Goal: Transaction & Acquisition: Purchase product/service

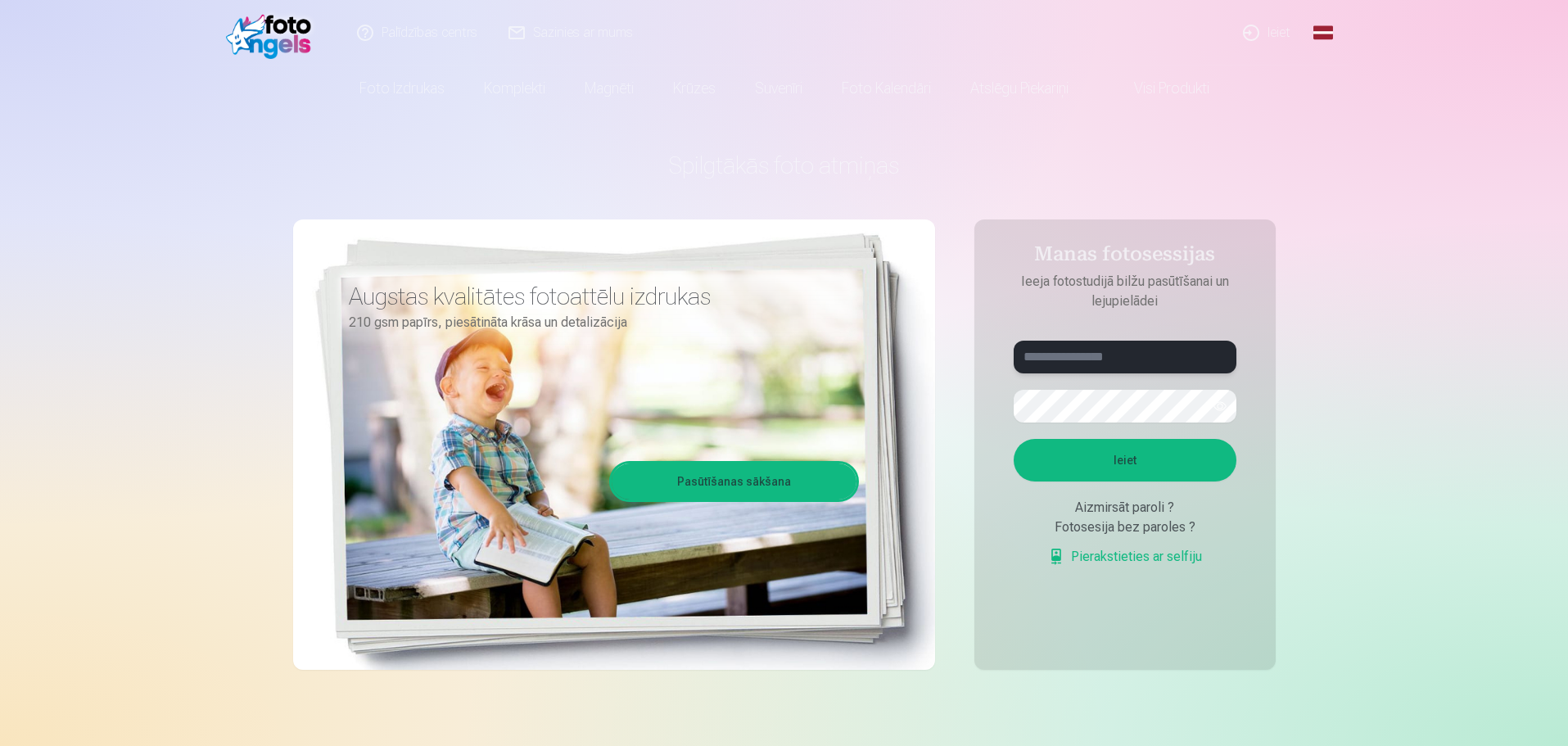
type input "**********"
click at [1281, 33] on link "Ieiet" at bounding box center [1267, 32] width 79 height 66
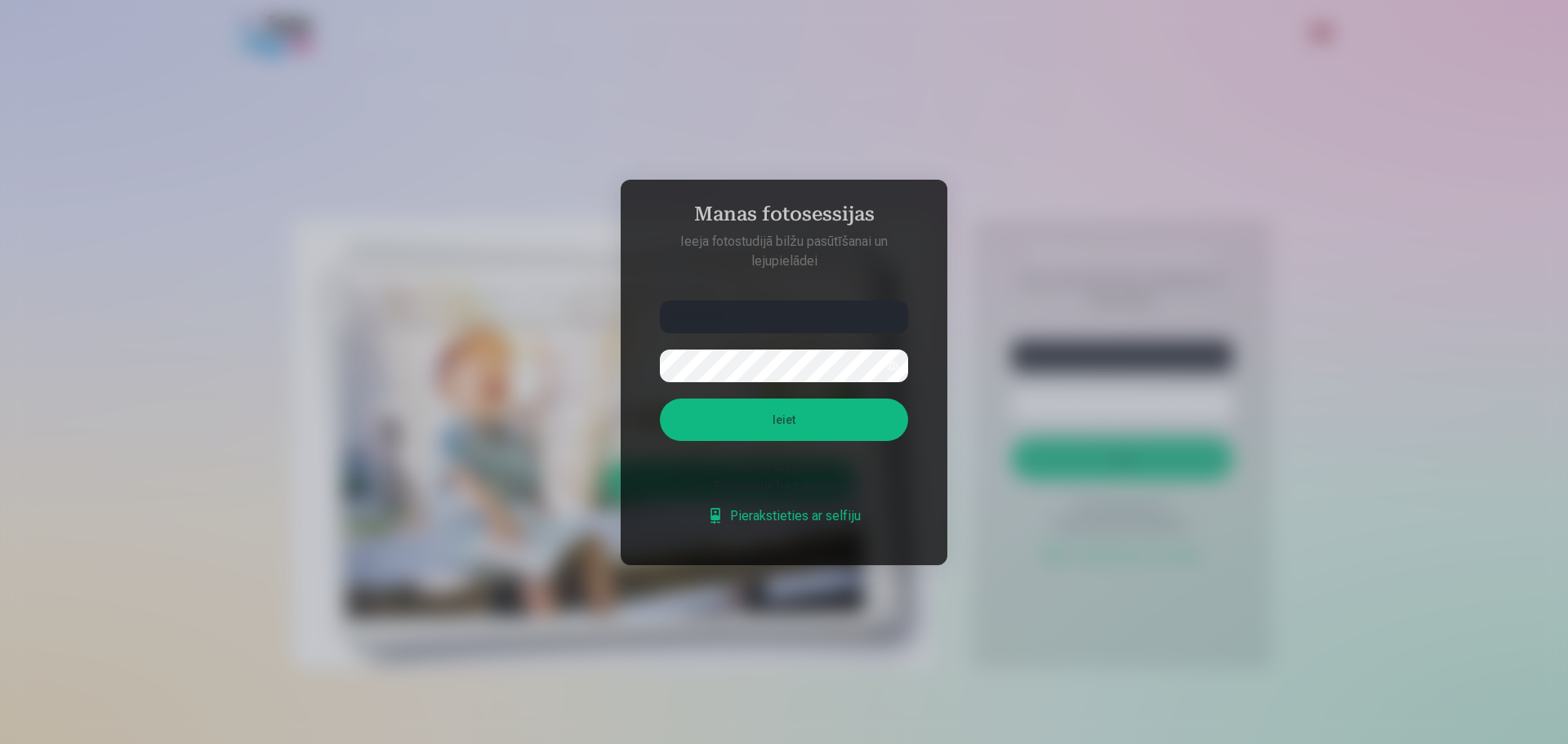
drag, startPoint x: 757, startPoint y: 314, endPoint x: 666, endPoint y: 317, distance: 91.0
click at [666, 317] on input "**********" at bounding box center [784, 316] width 248 height 32
type input "*"
type input "**********"
click at [660, 399] on button "Ieiet" at bounding box center [784, 420] width 248 height 43
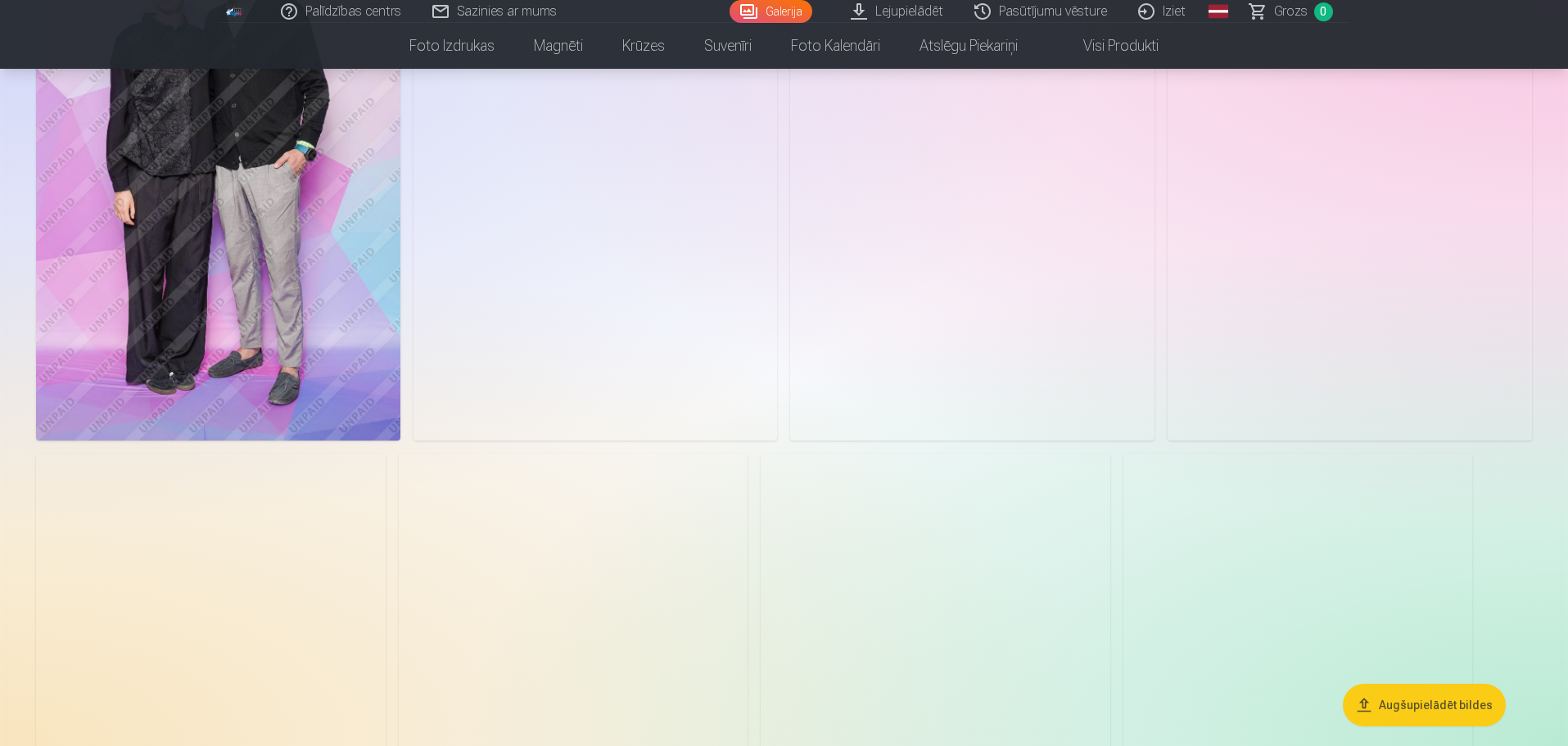
scroll to position [1720, 0]
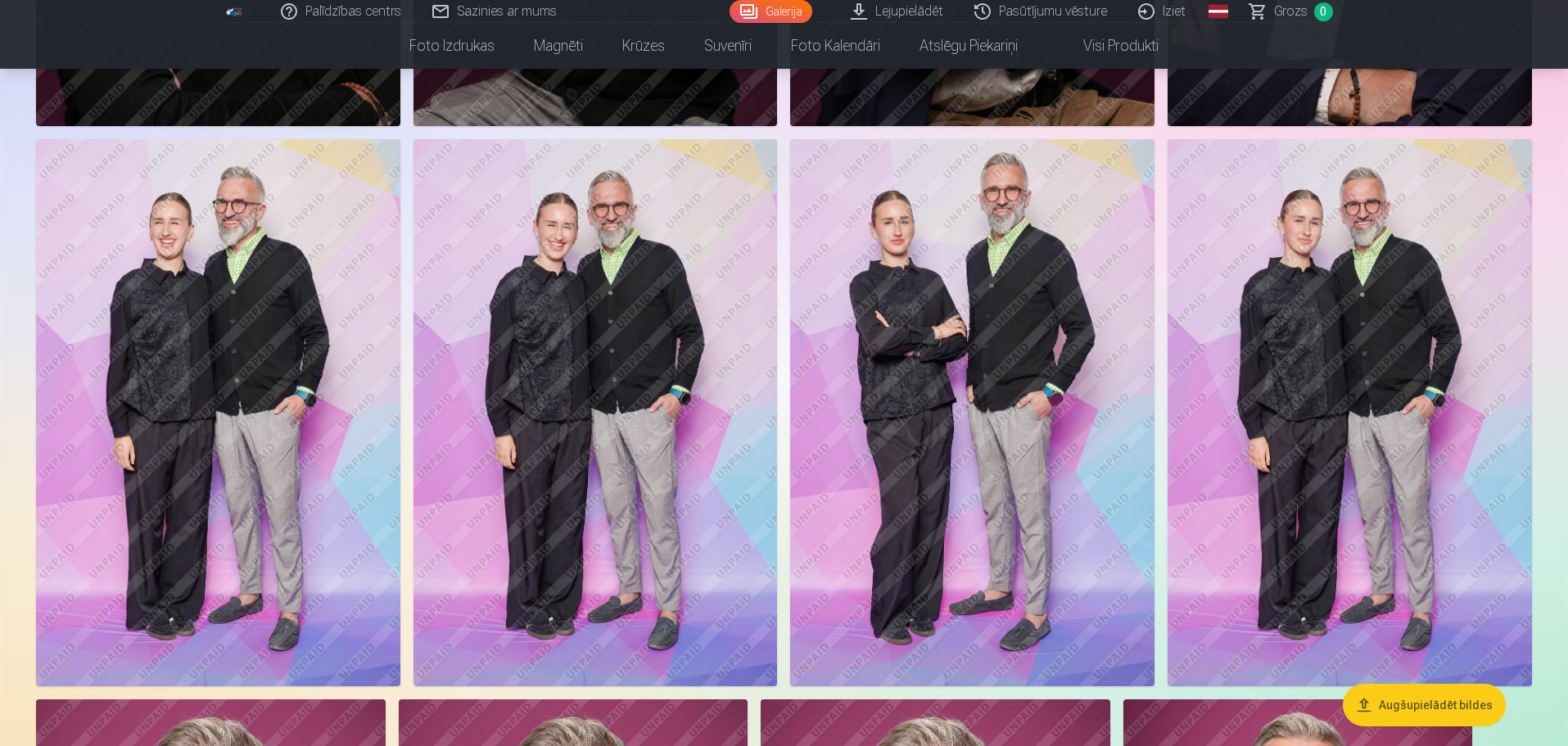
click at [193, 314] on img at bounding box center [218, 412] width 365 height 546
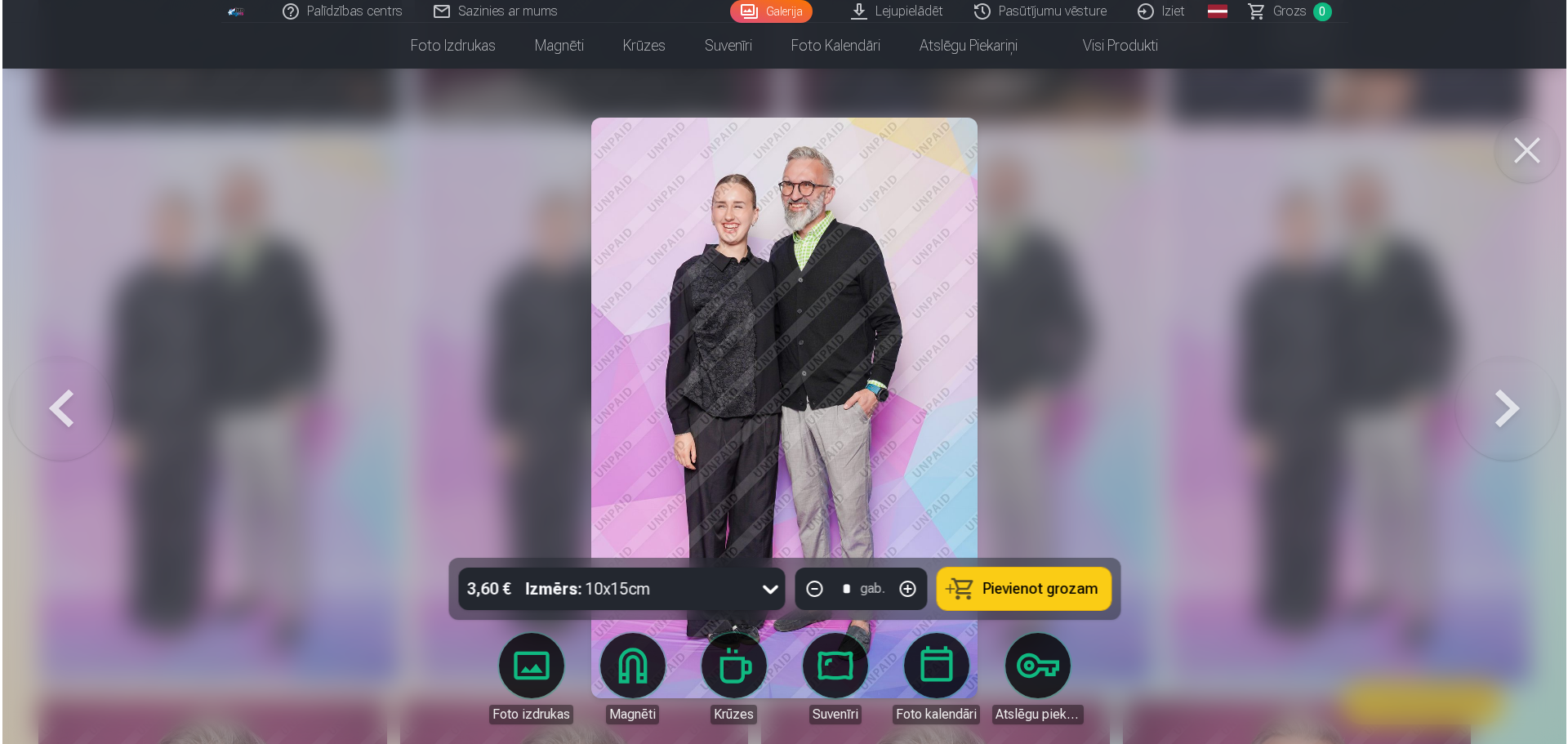
scroll to position [1719, 0]
click at [1522, 143] on button at bounding box center [1529, 150] width 66 height 66
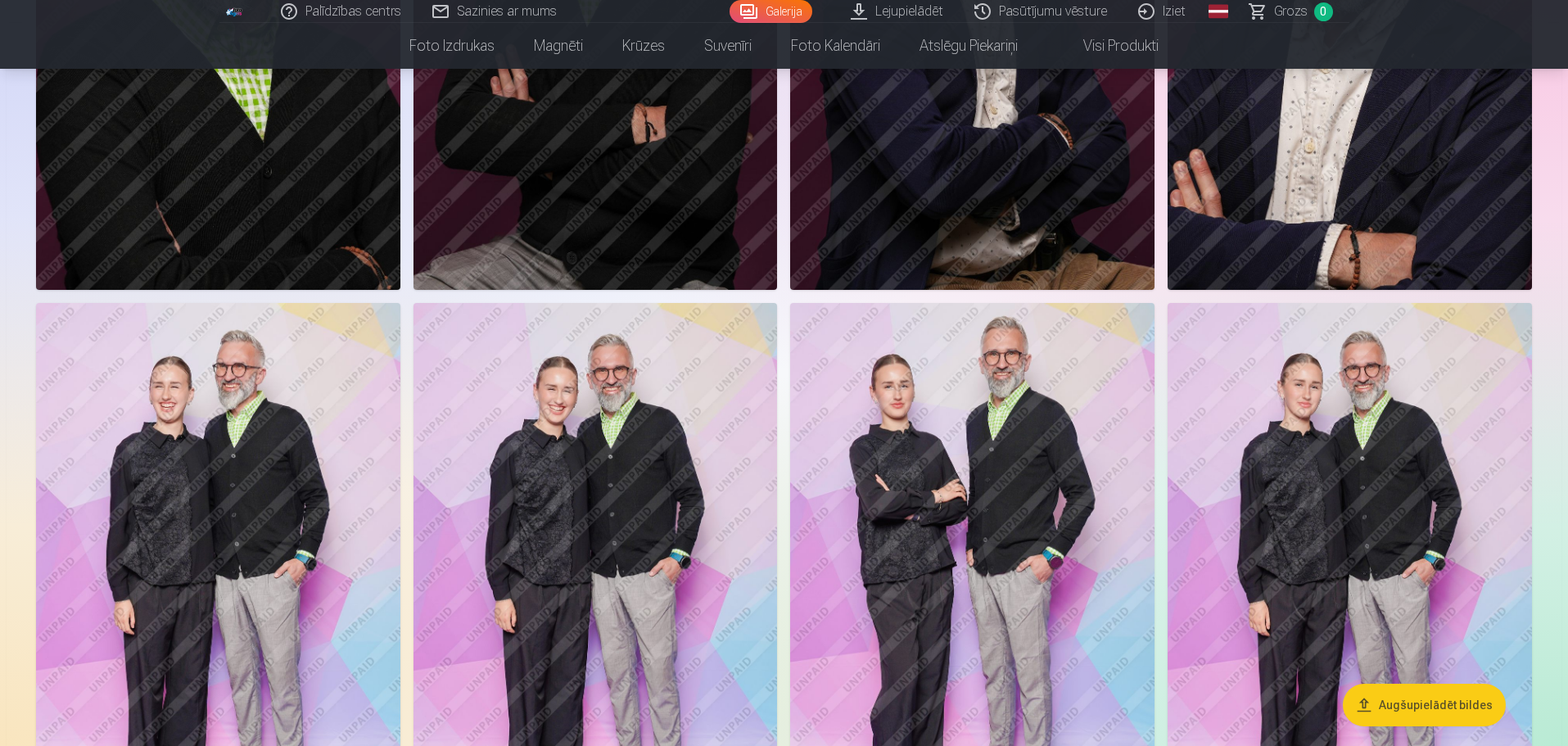
scroll to position [1474, 0]
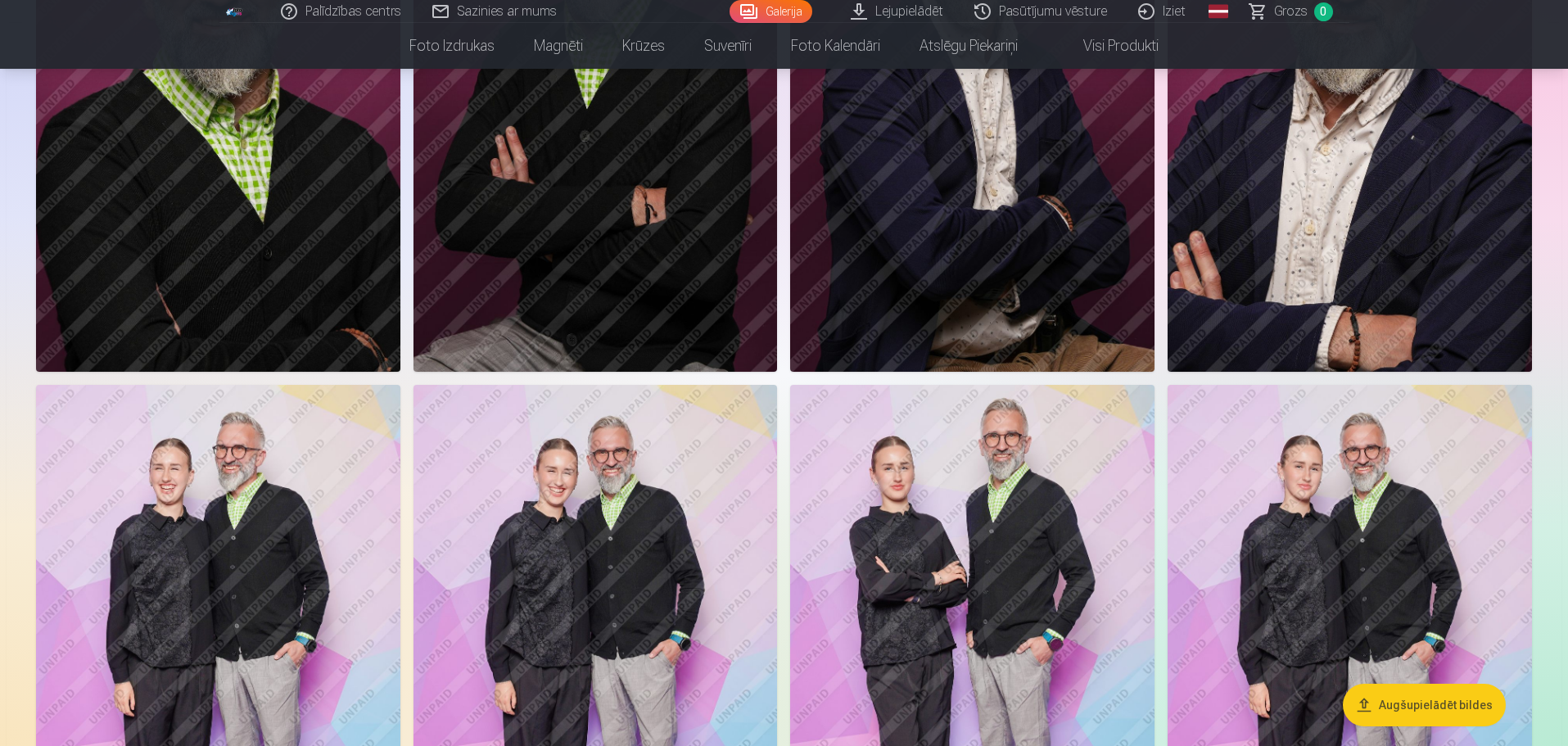
click at [1397, 703] on button "Augšupielādēt bildes" at bounding box center [1424, 705] width 163 height 43
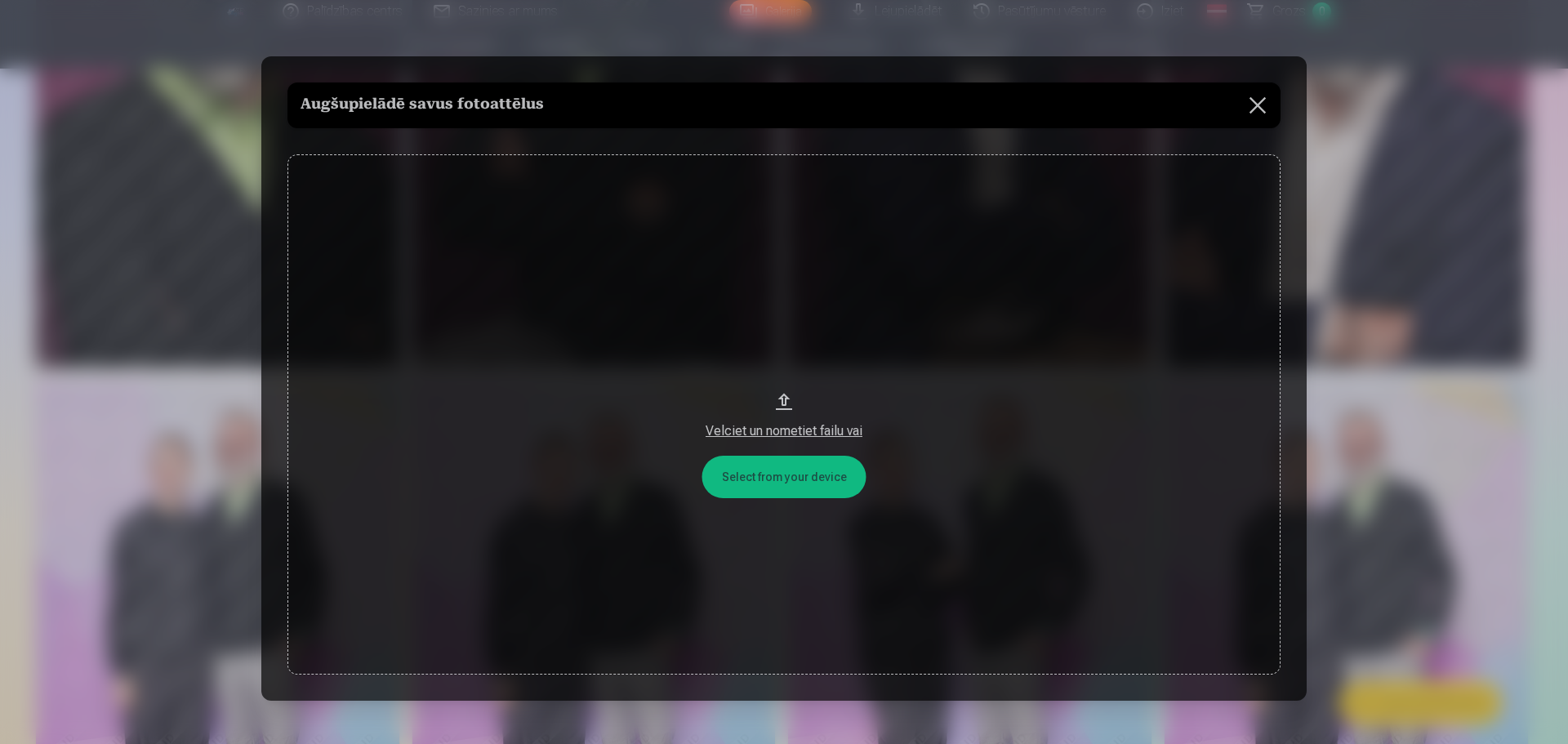
click at [766, 478] on button "Velciet un nometiet failu vai" at bounding box center [784, 415] width 993 height 521
click at [1259, 102] on button at bounding box center [1258, 105] width 45 height 45
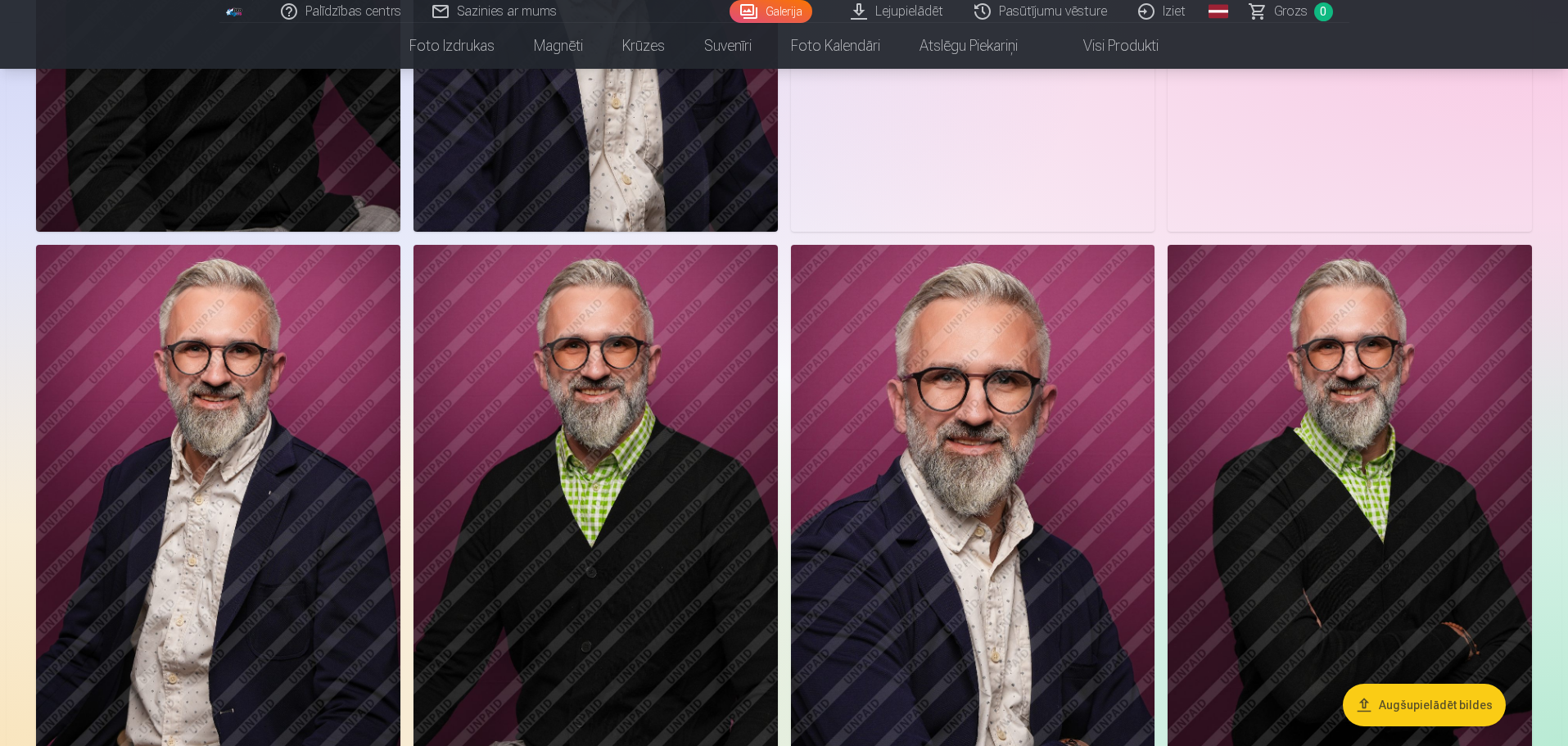
scroll to position [413, 0]
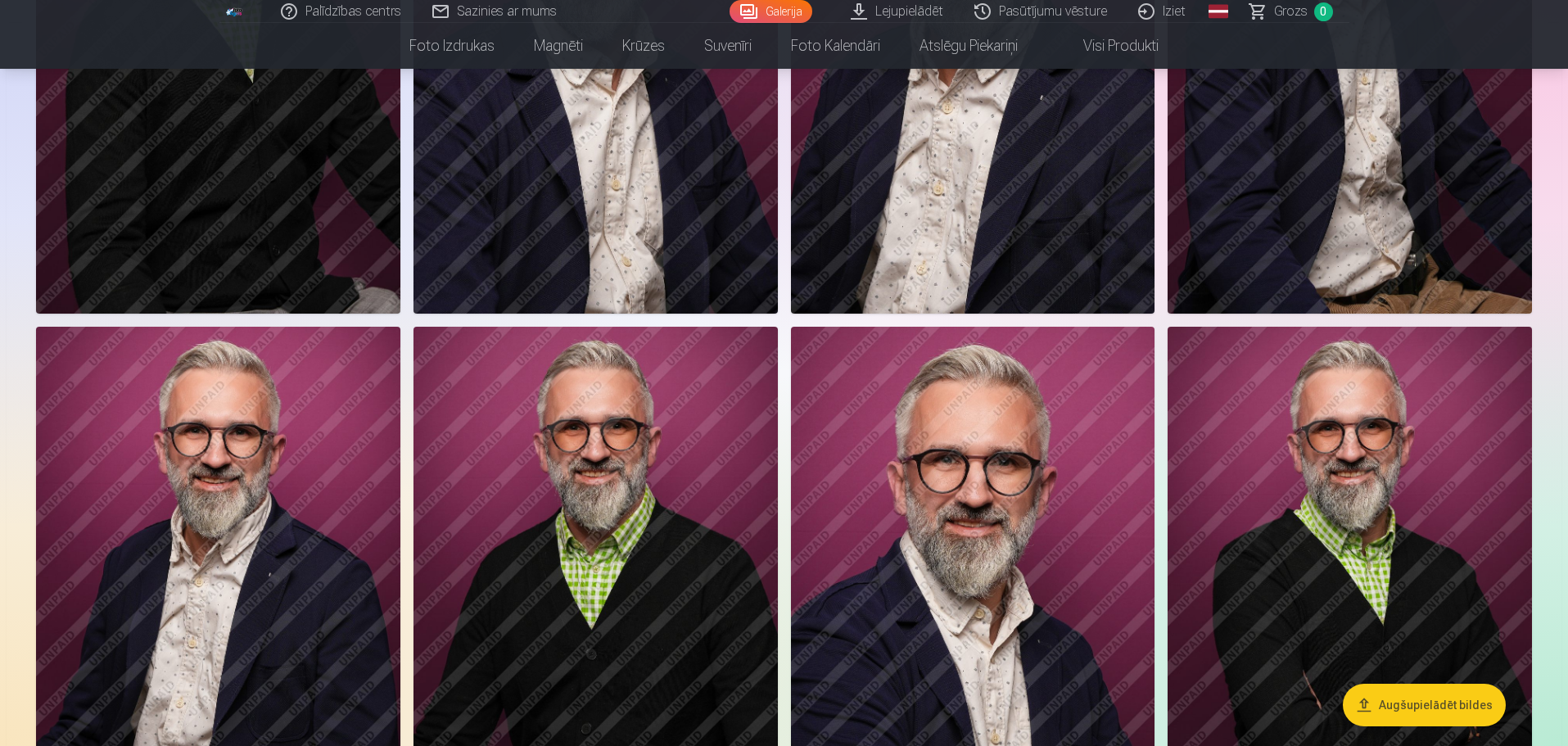
click at [1037, 541] on img at bounding box center [973, 600] width 365 height 546
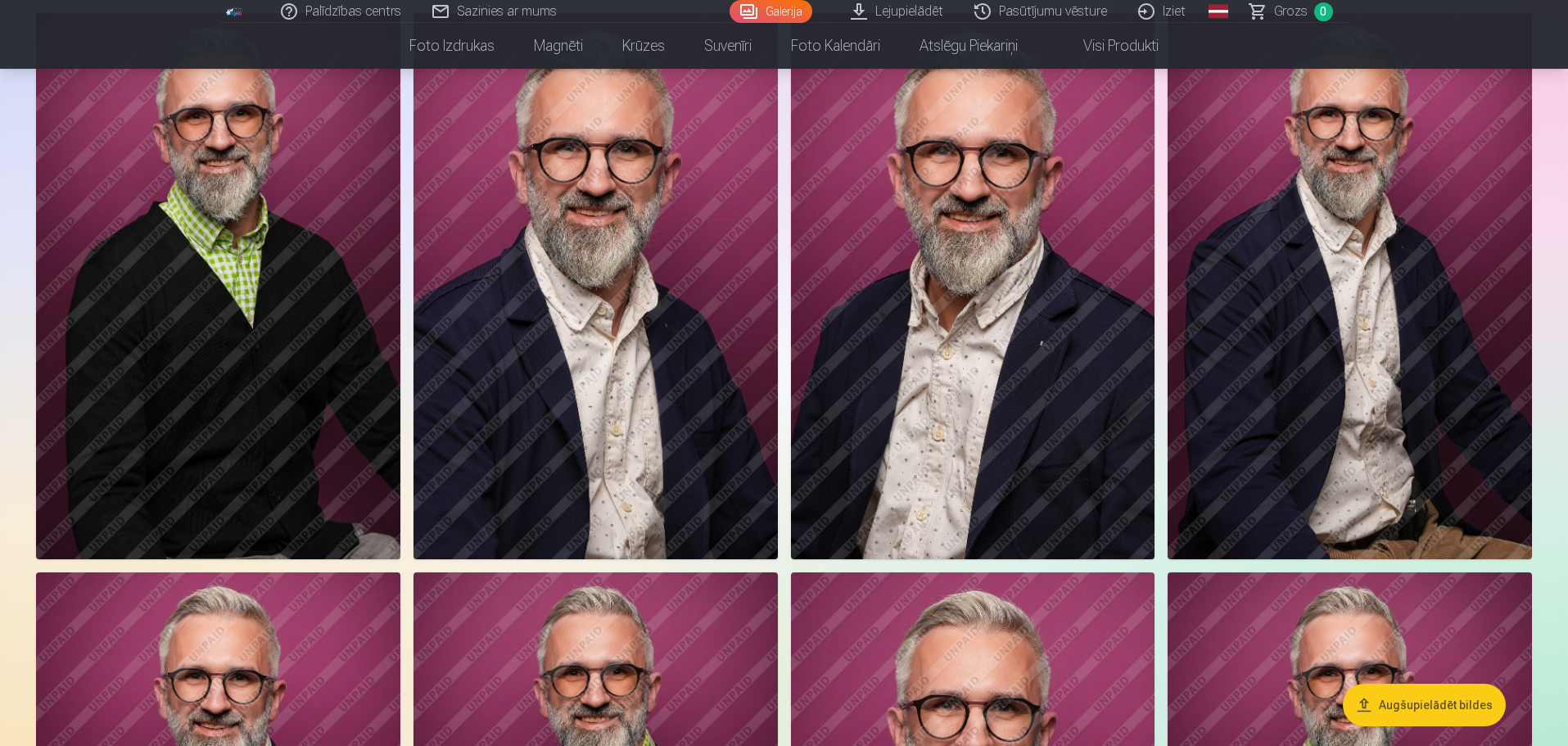
scroll to position [85, 0]
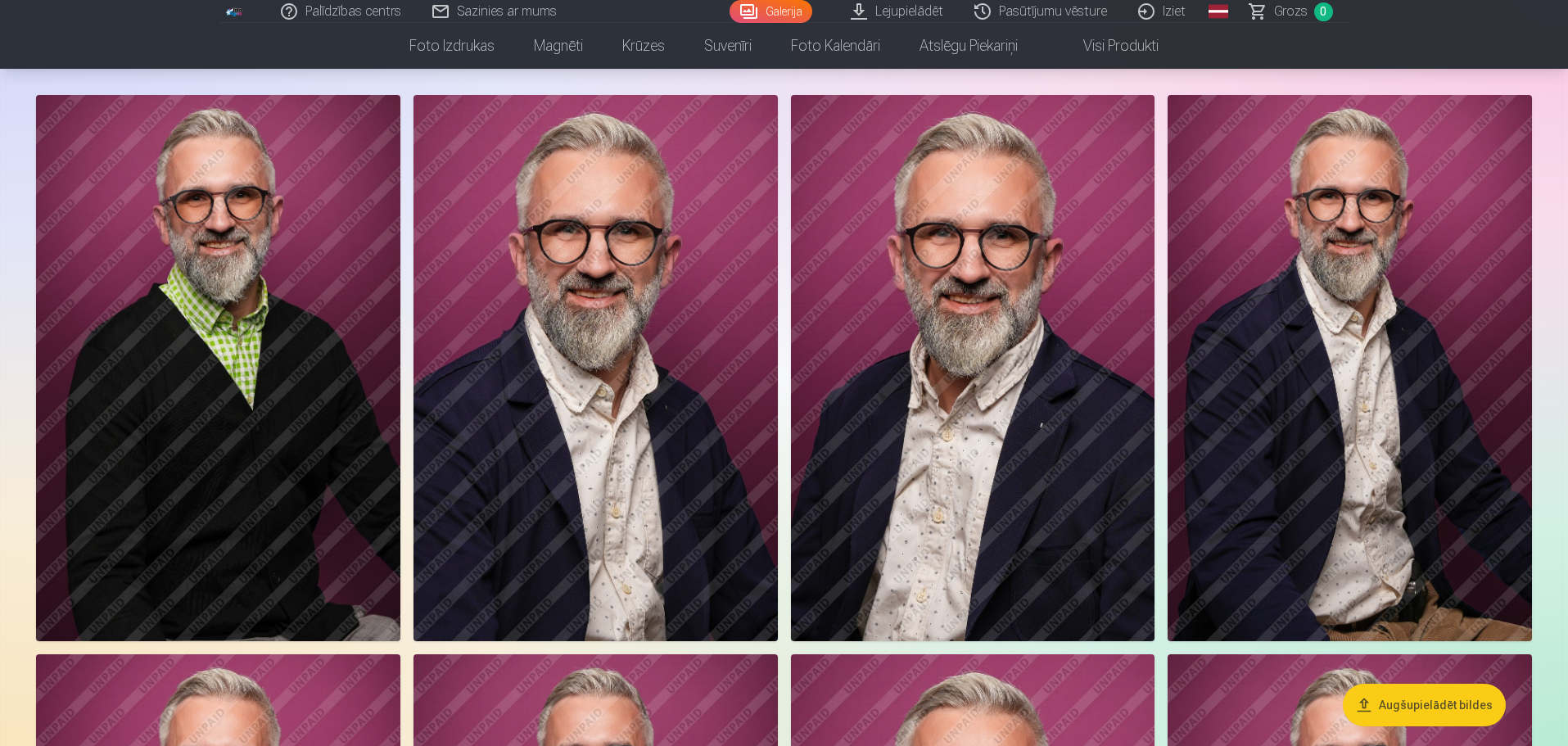
click at [1375, 370] on img at bounding box center [1350, 367] width 365 height 546
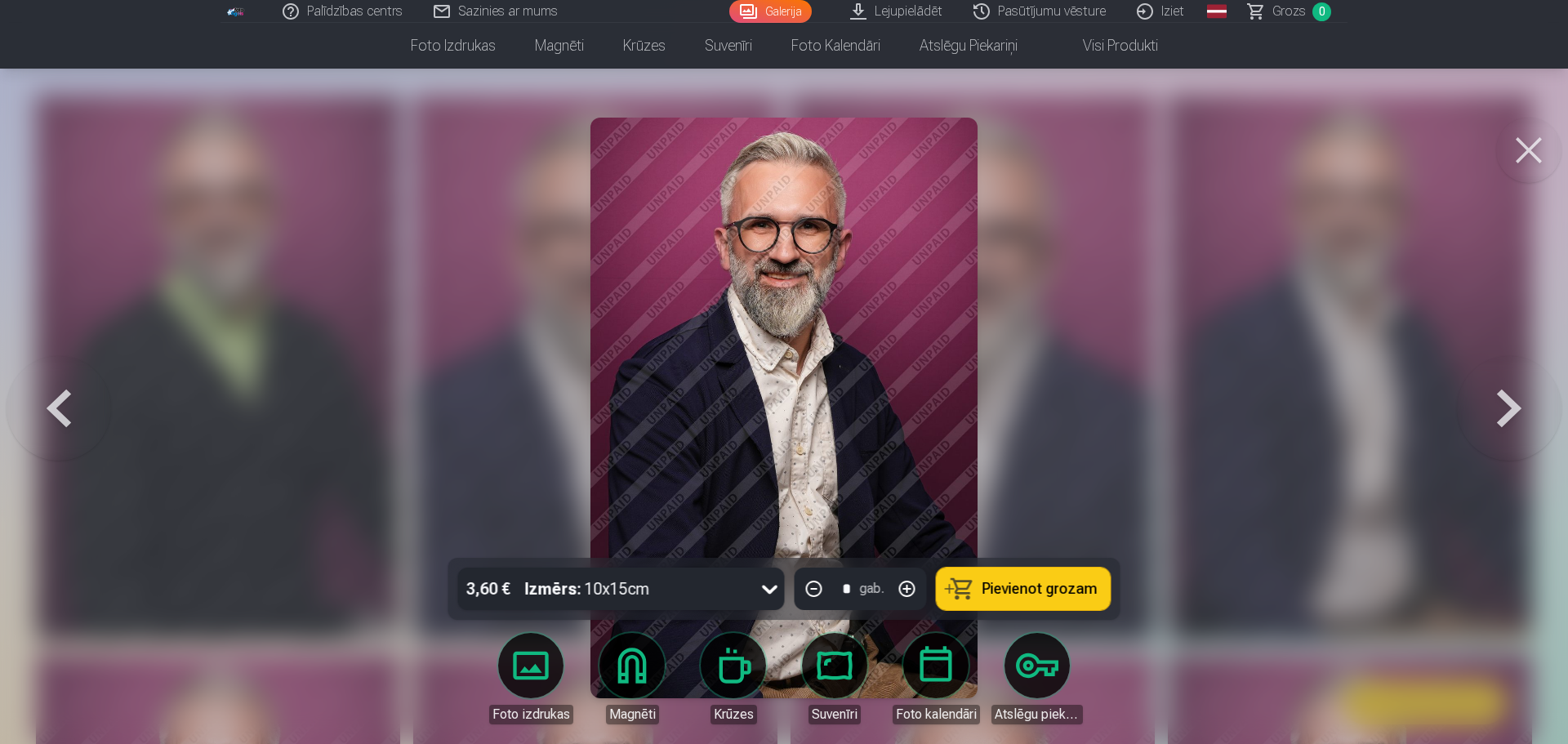
click at [78, 408] on button at bounding box center [59, 408] width 105 height 268
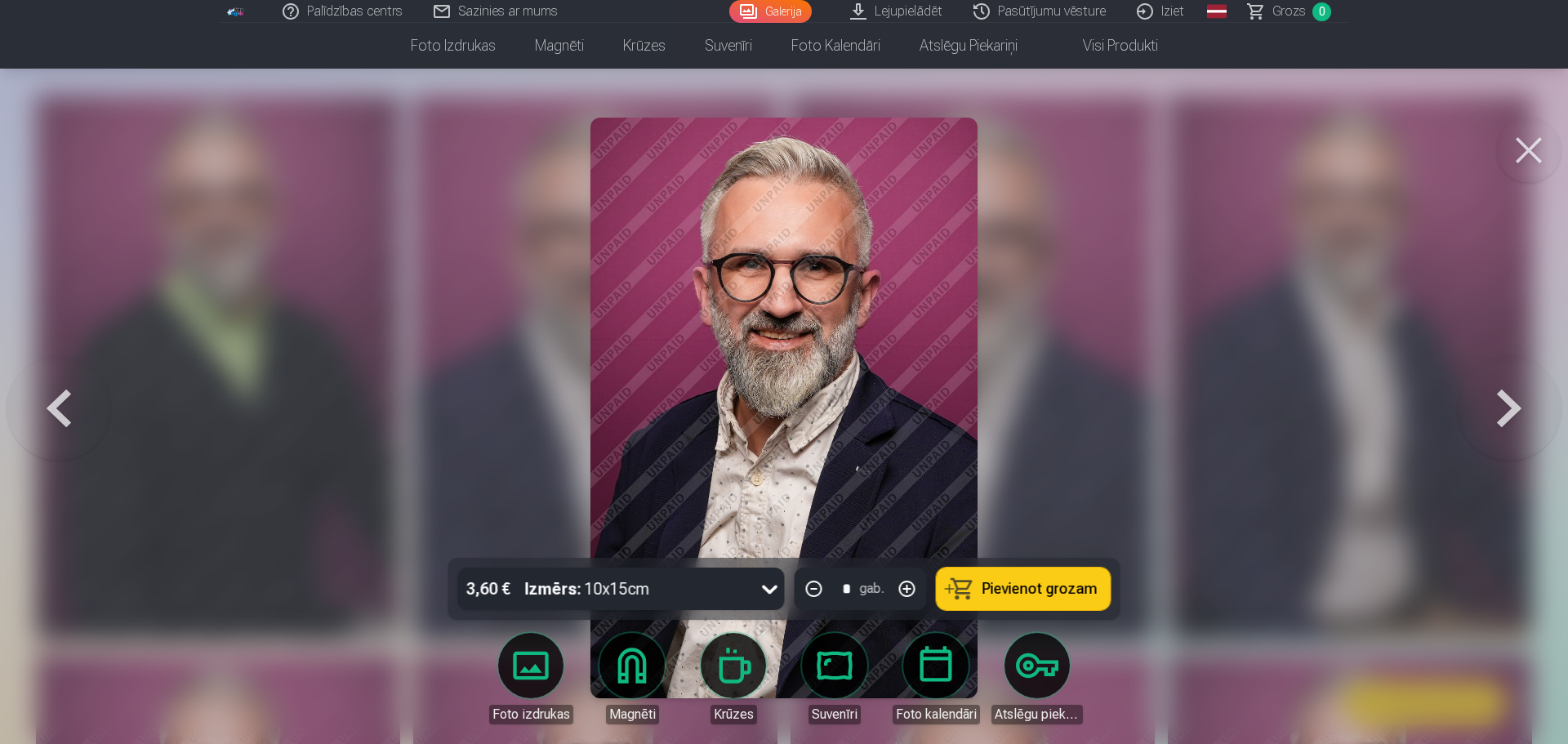
click at [78, 408] on button at bounding box center [59, 408] width 105 height 268
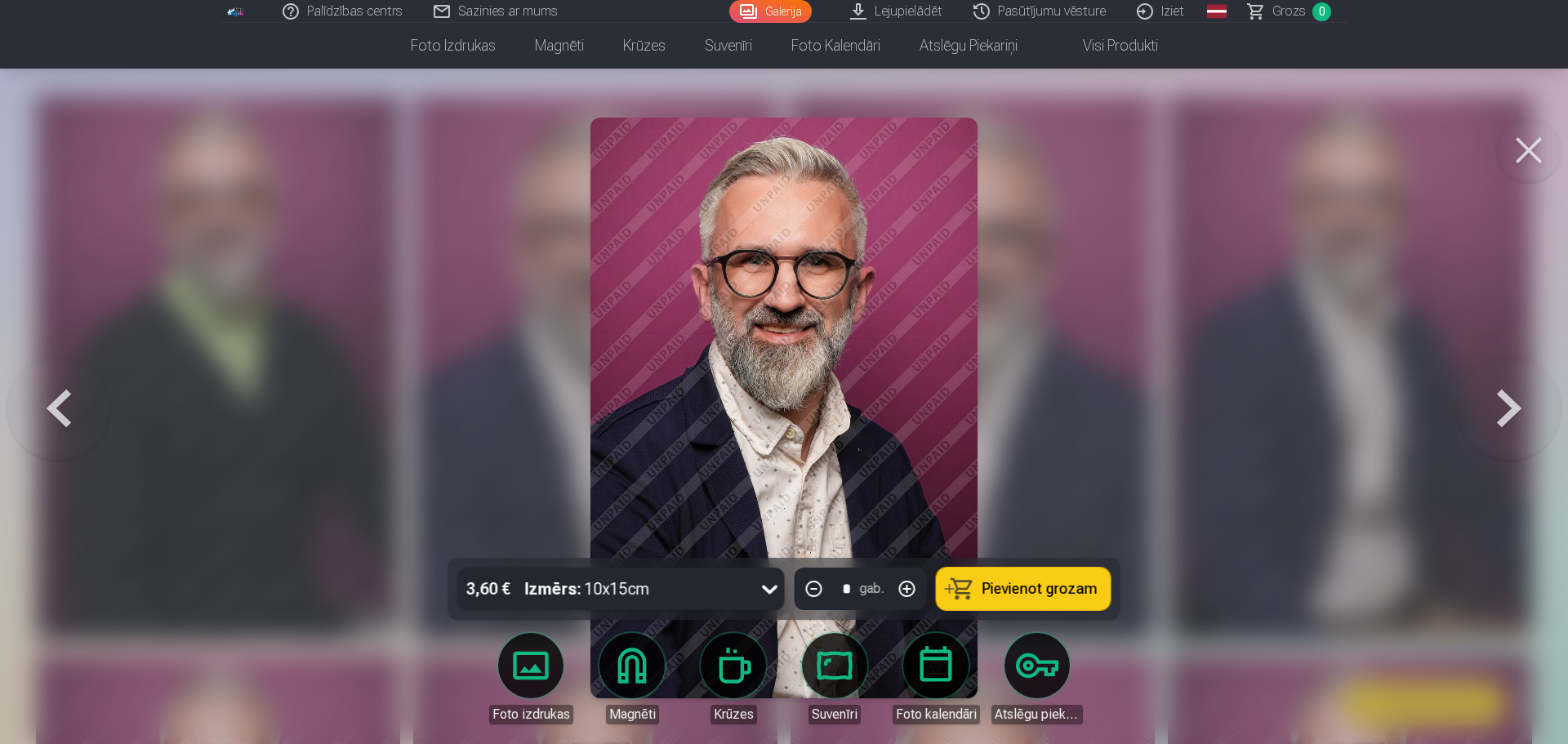
click at [78, 408] on button at bounding box center [59, 408] width 105 height 268
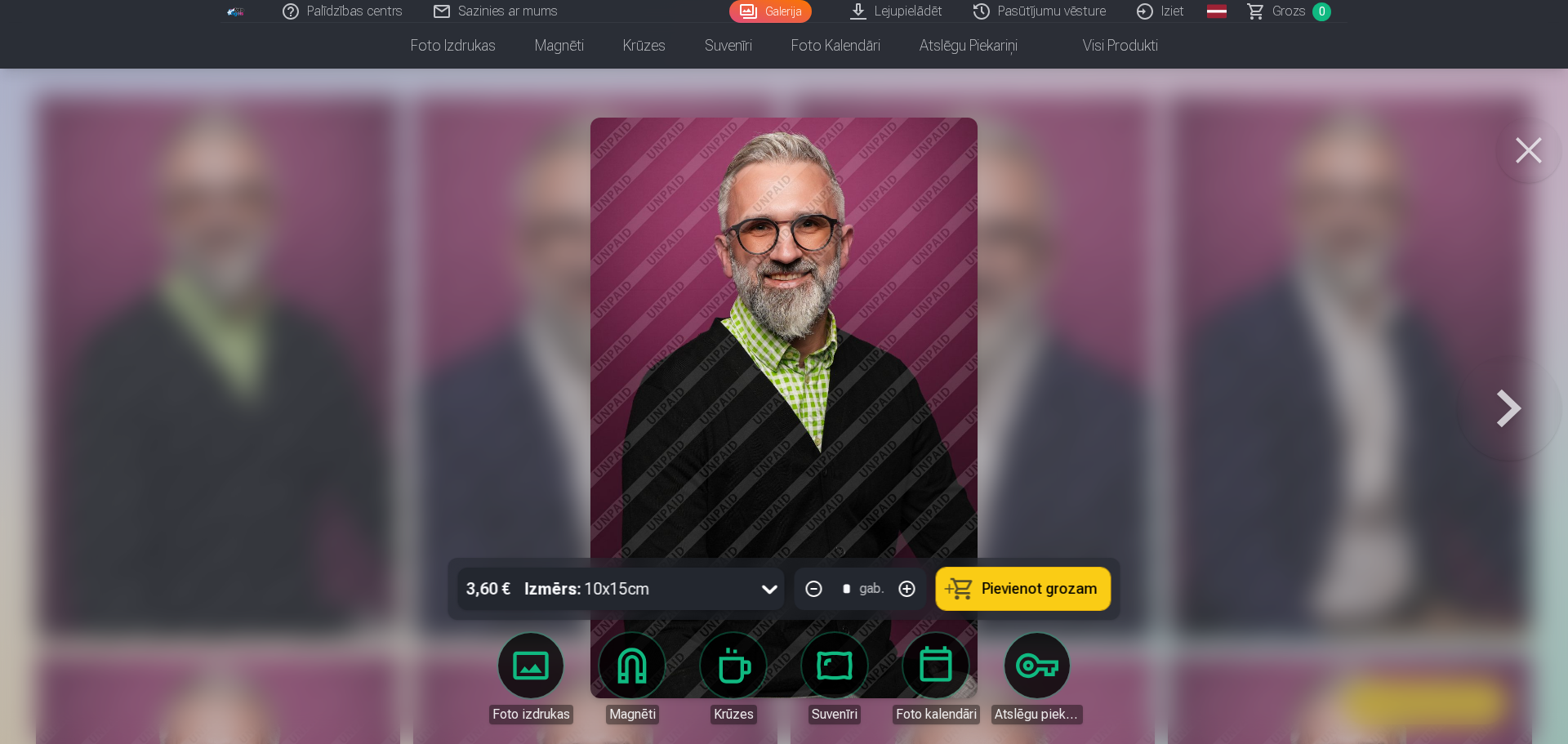
click at [78, 408] on div at bounding box center [784, 372] width 1568 height 744
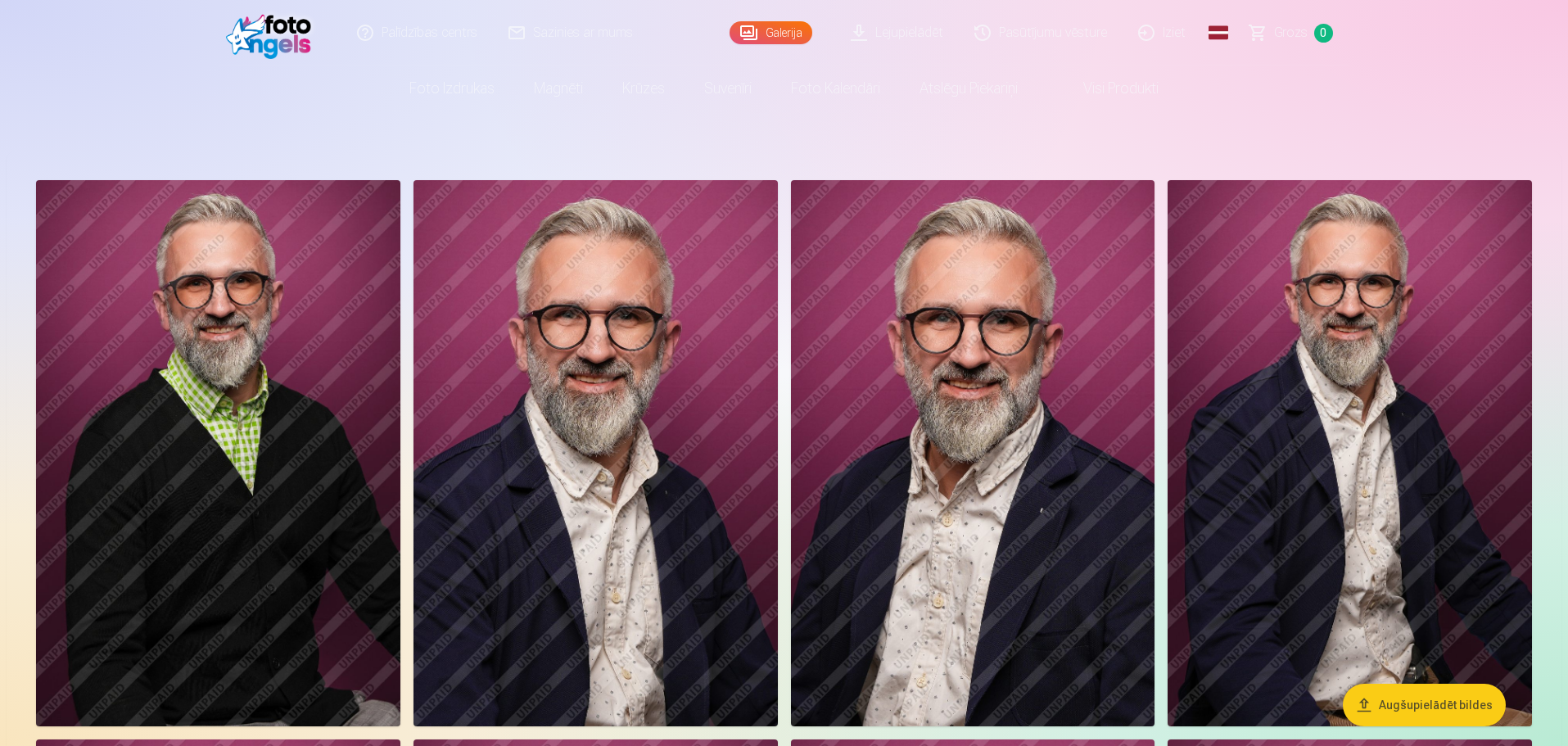
click at [550, 458] on img at bounding box center [596, 453] width 365 height 546
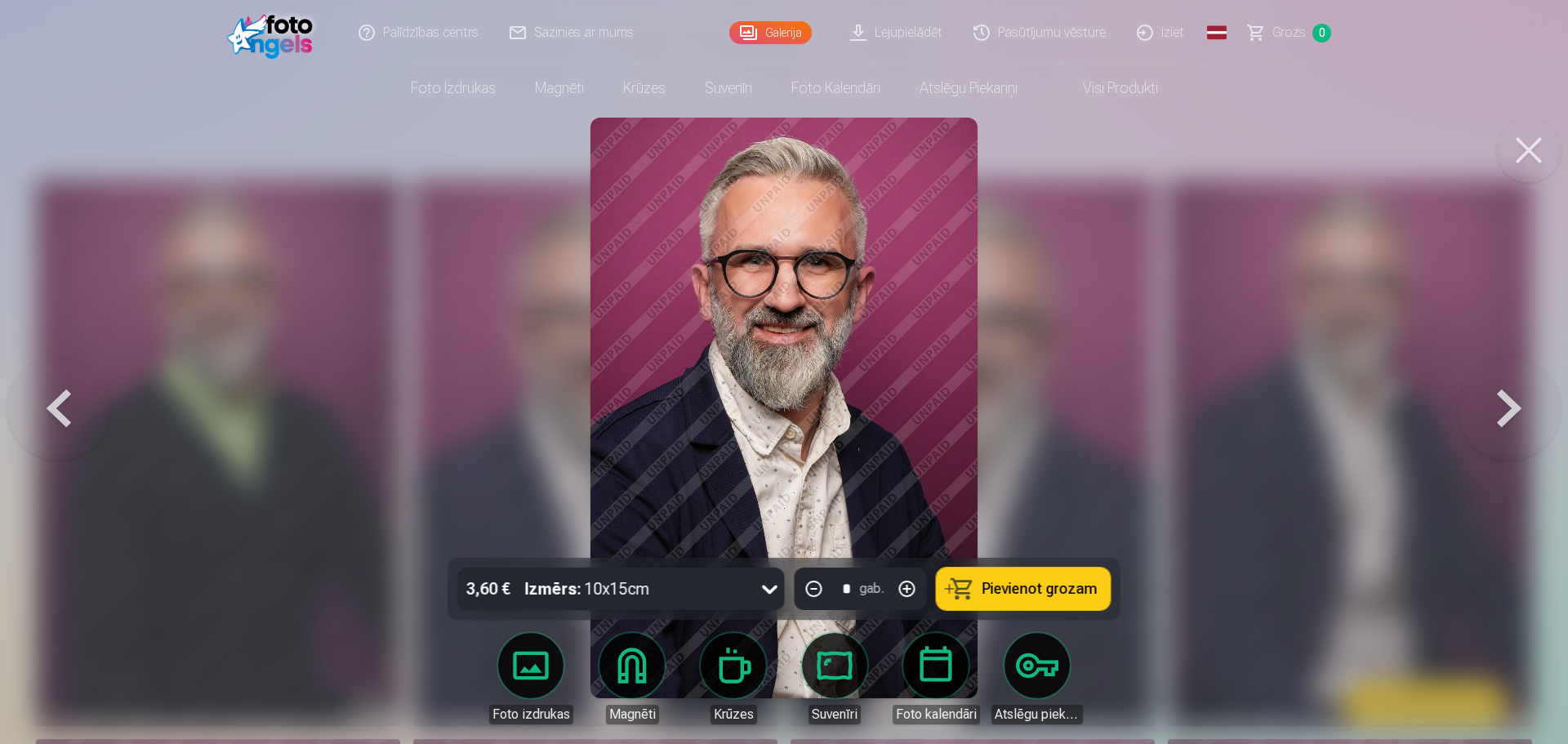
click at [1533, 150] on button at bounding box center [1529, 150] width 66 height 66
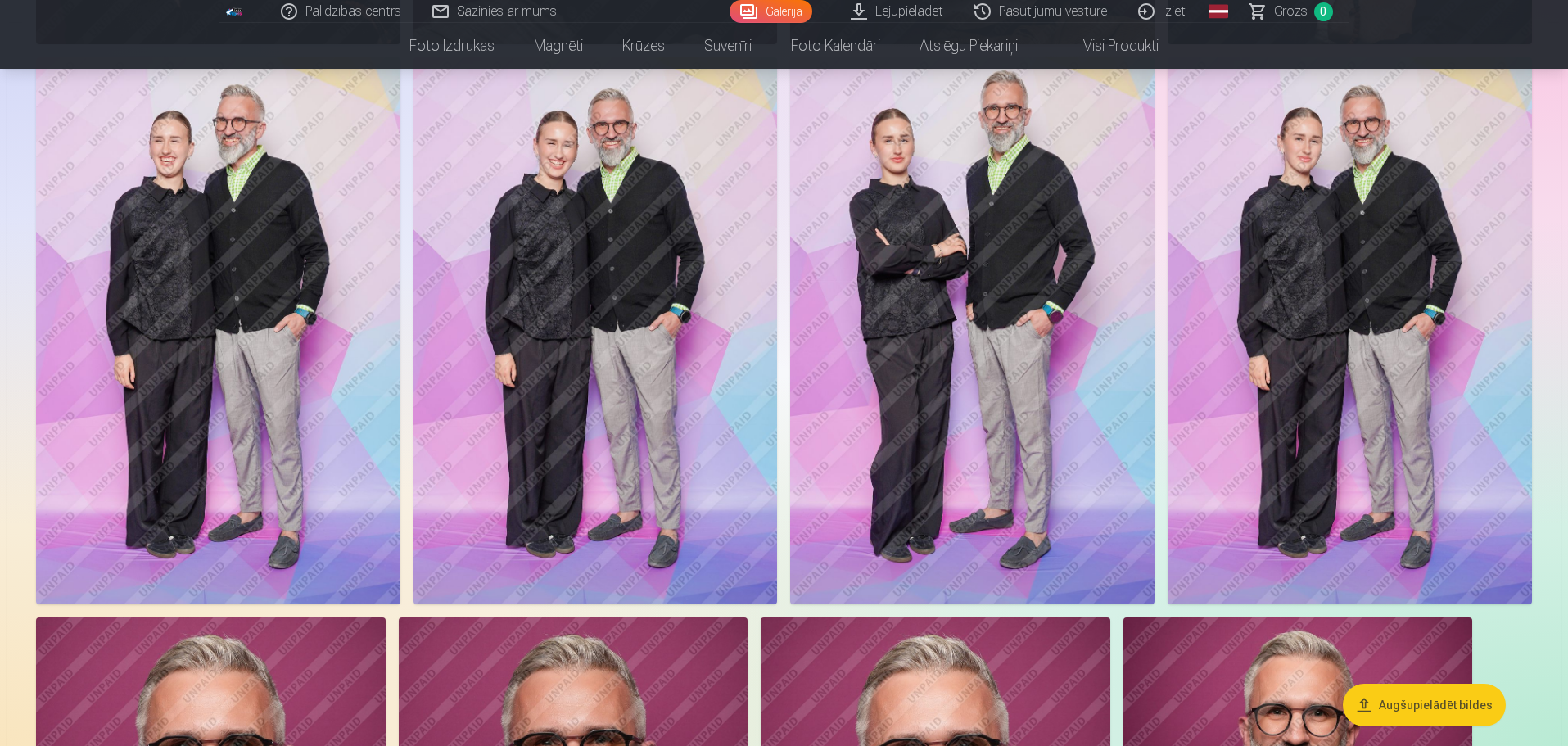
scroll to position [1638, 0]
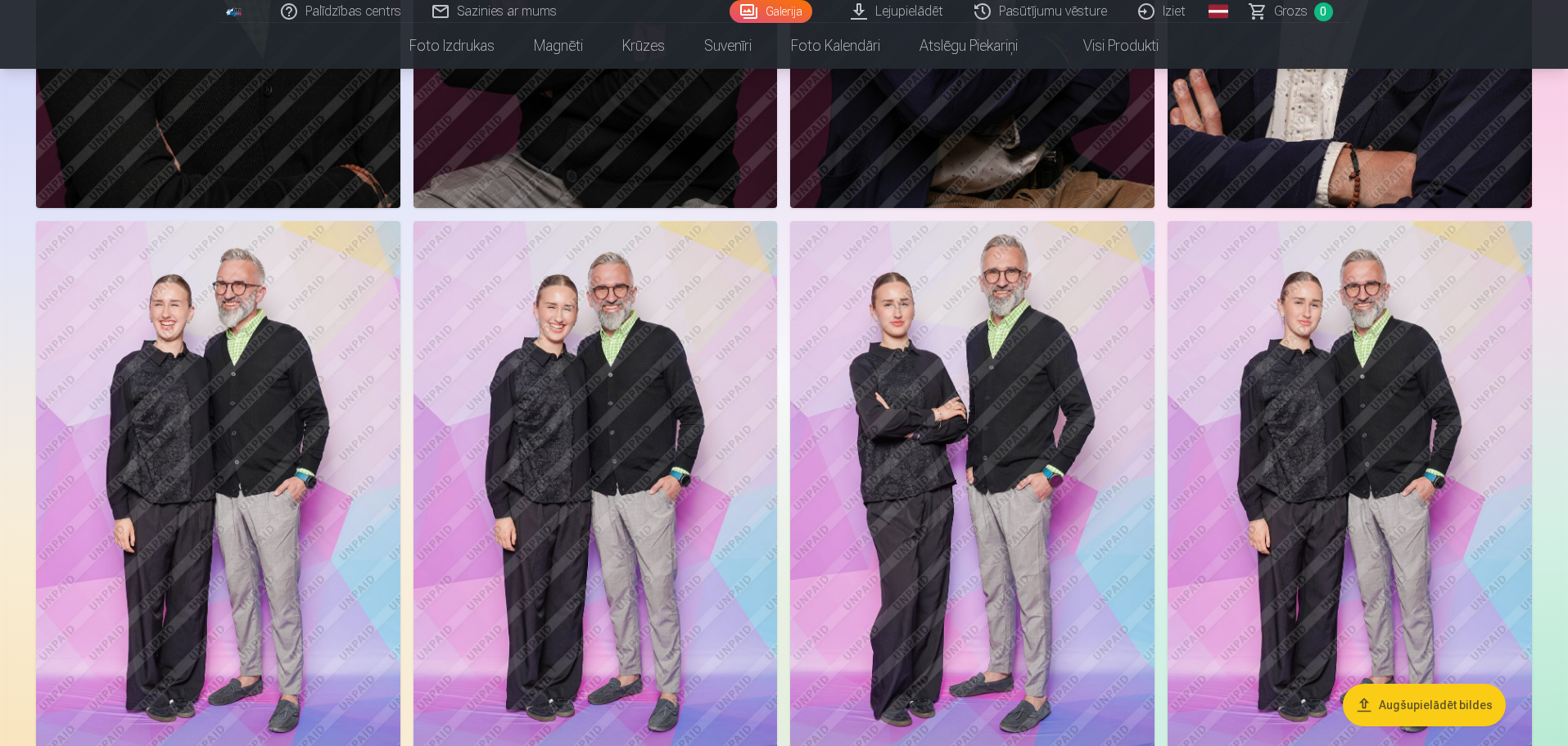
click at [603, 414] on img at bounding box center [596, 494] width 365 height 546
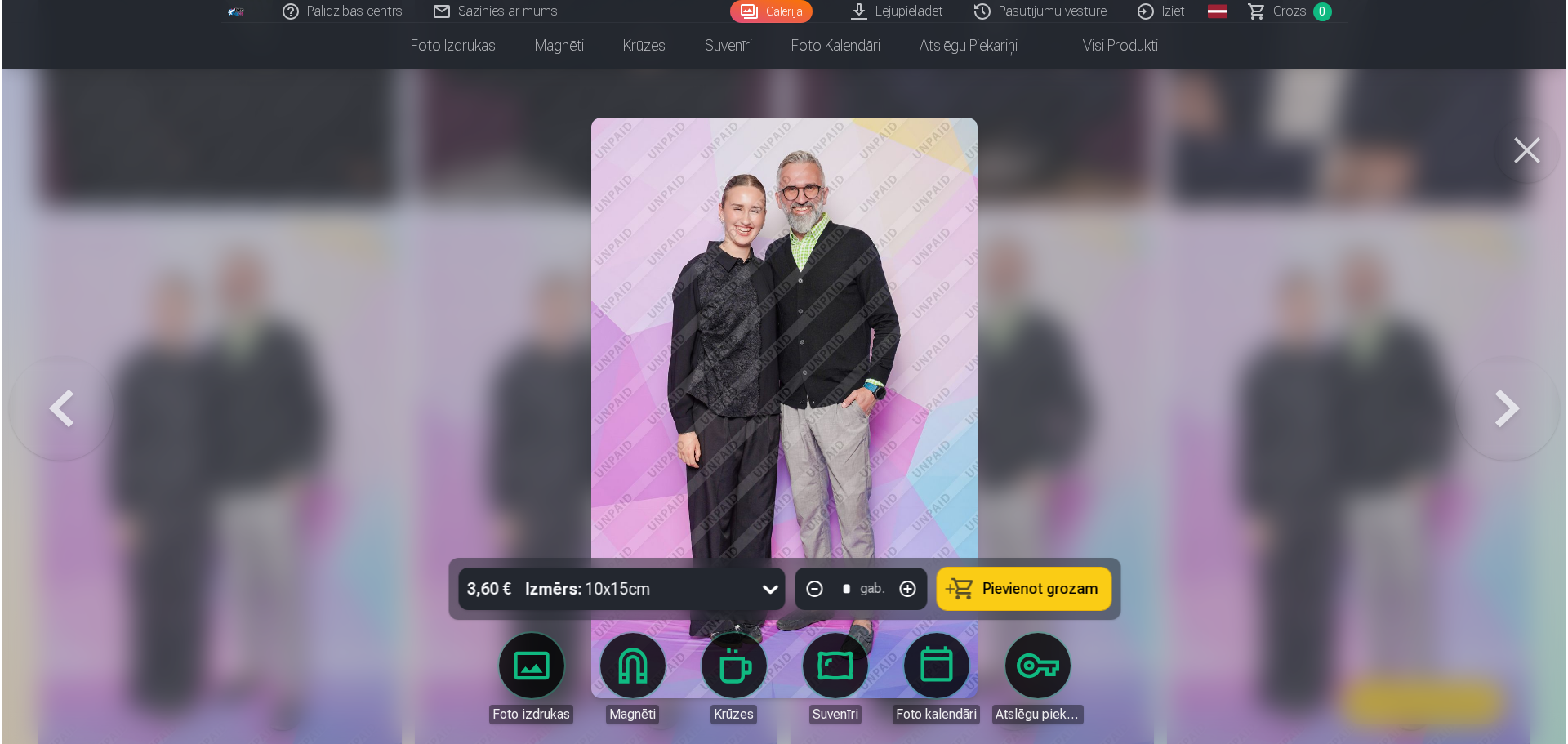
scroll to position [1637, 0]
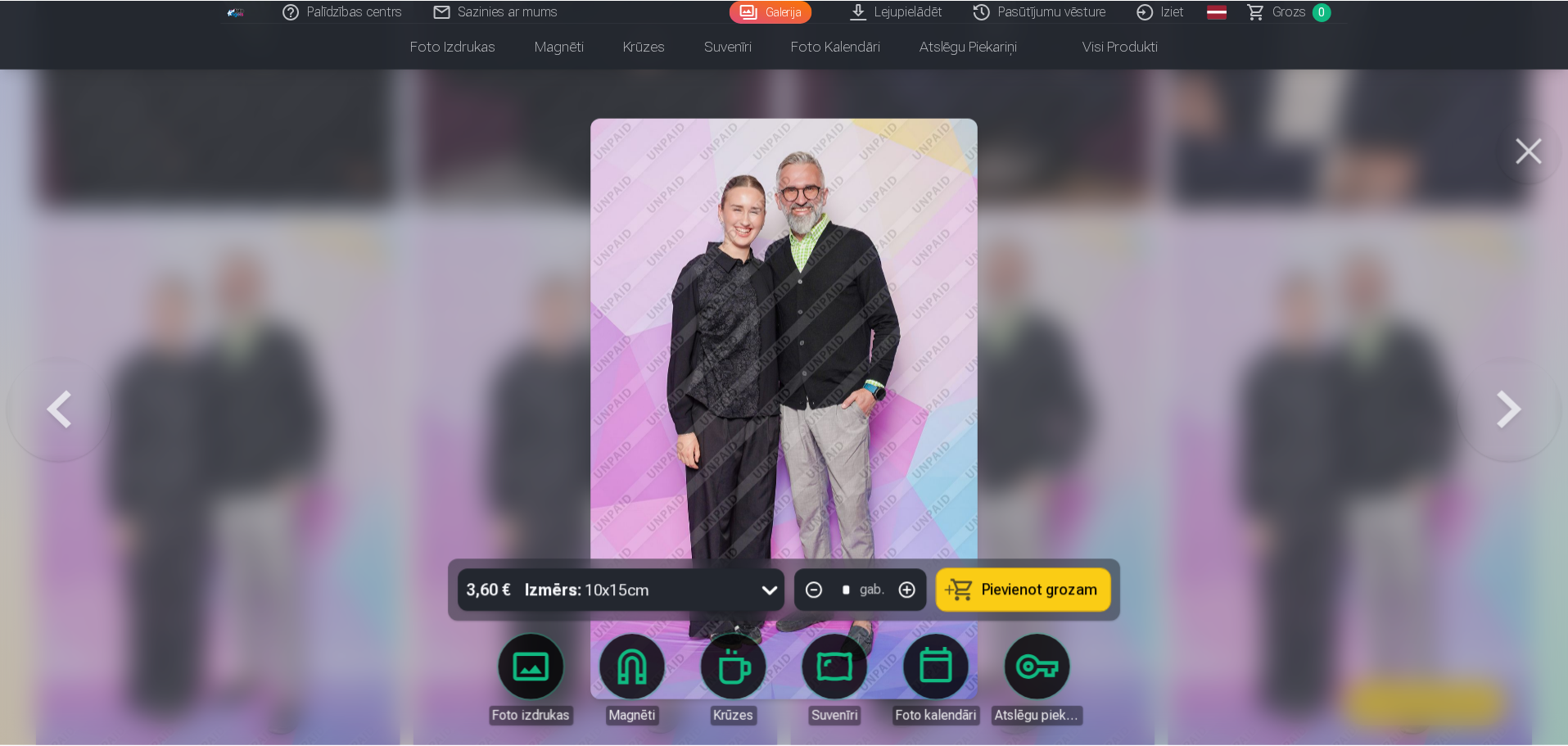
scroll to position [1638, 0]
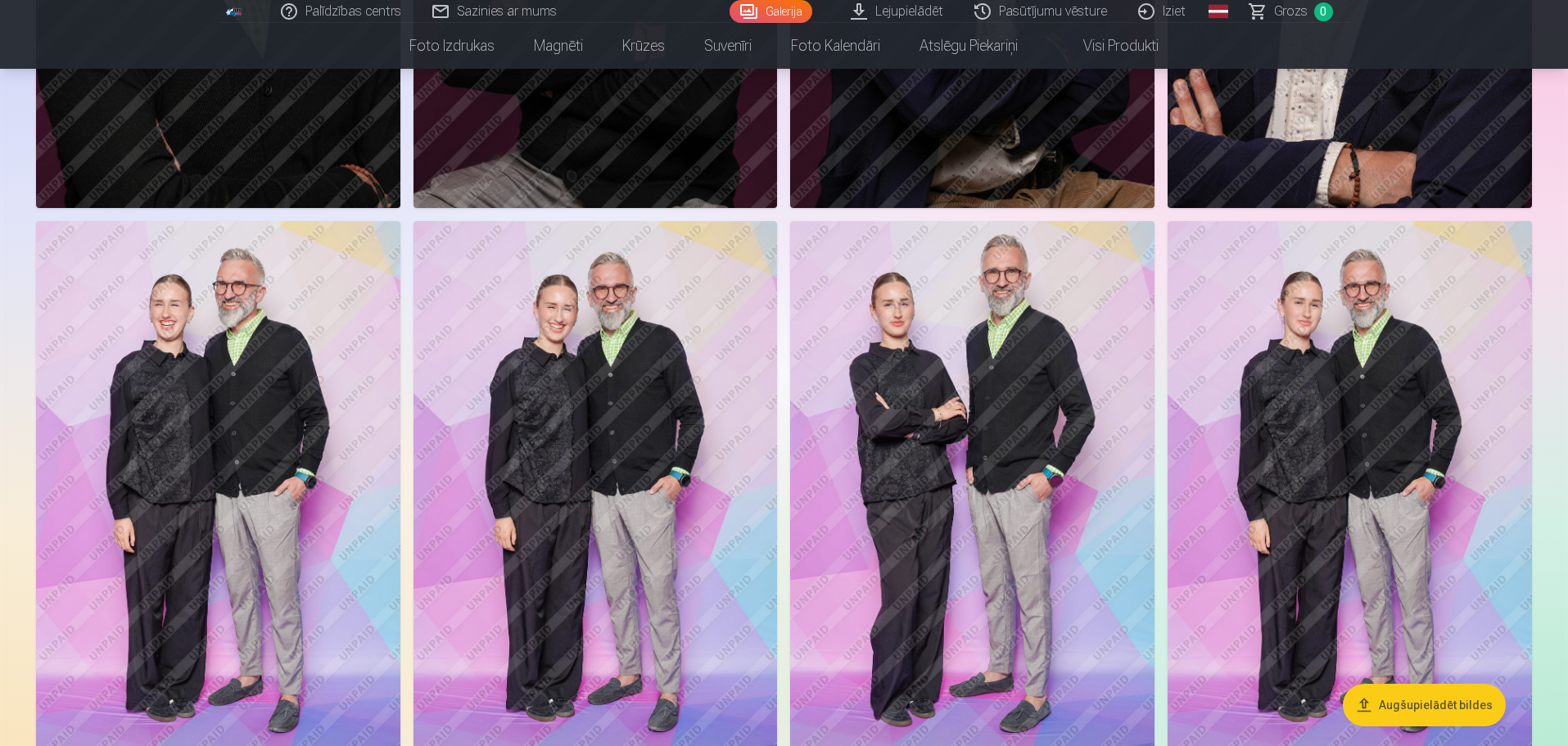
click at [225, 430] on img at bounding box center [218, 494] width 365 height 546
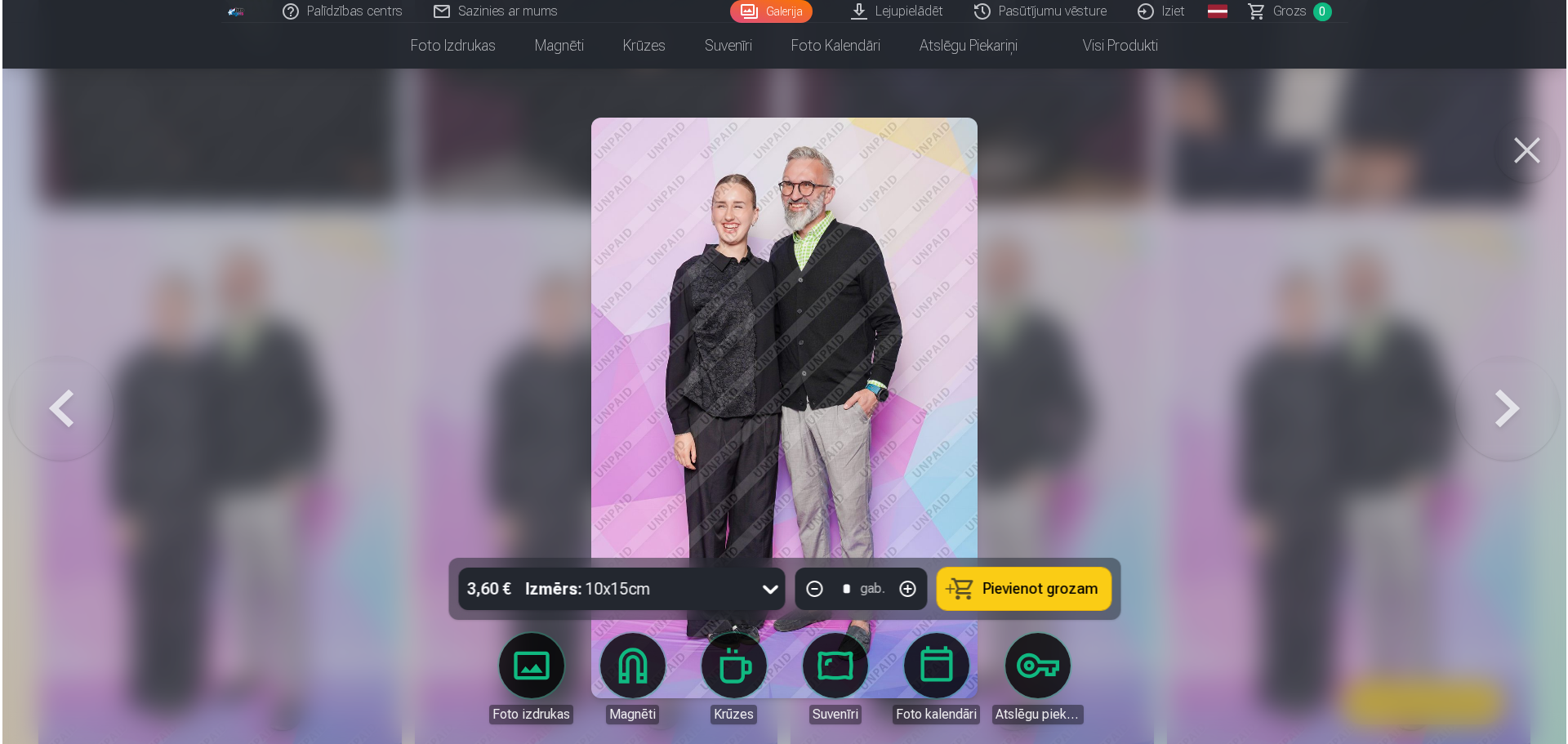
scroll to position [1637, 0]
click at [1502, 398] on button at bounding box center [1509, 408] width 105 height 268
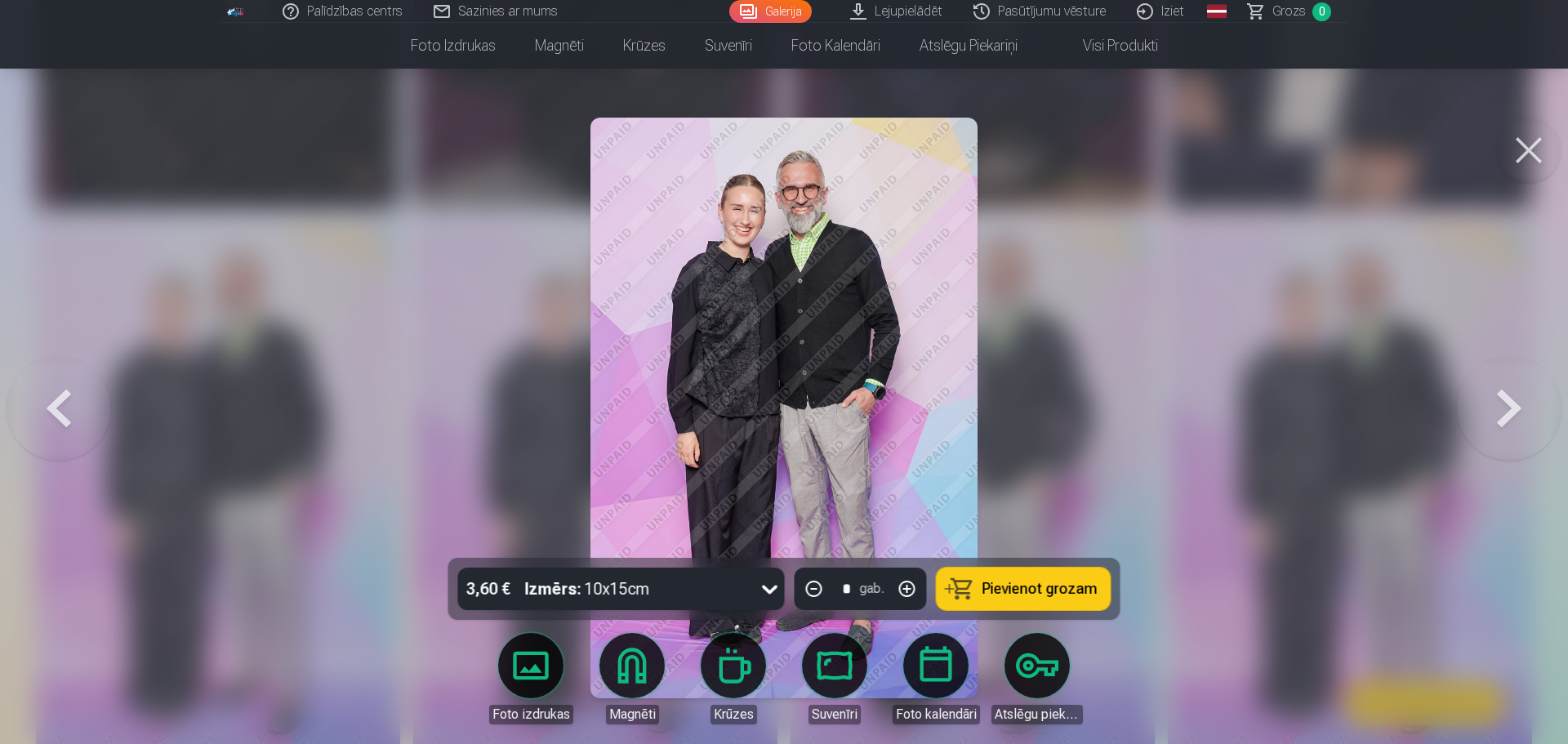
click at [1502, 398] on button at bounding box center [1509, 408] width 105 height 268
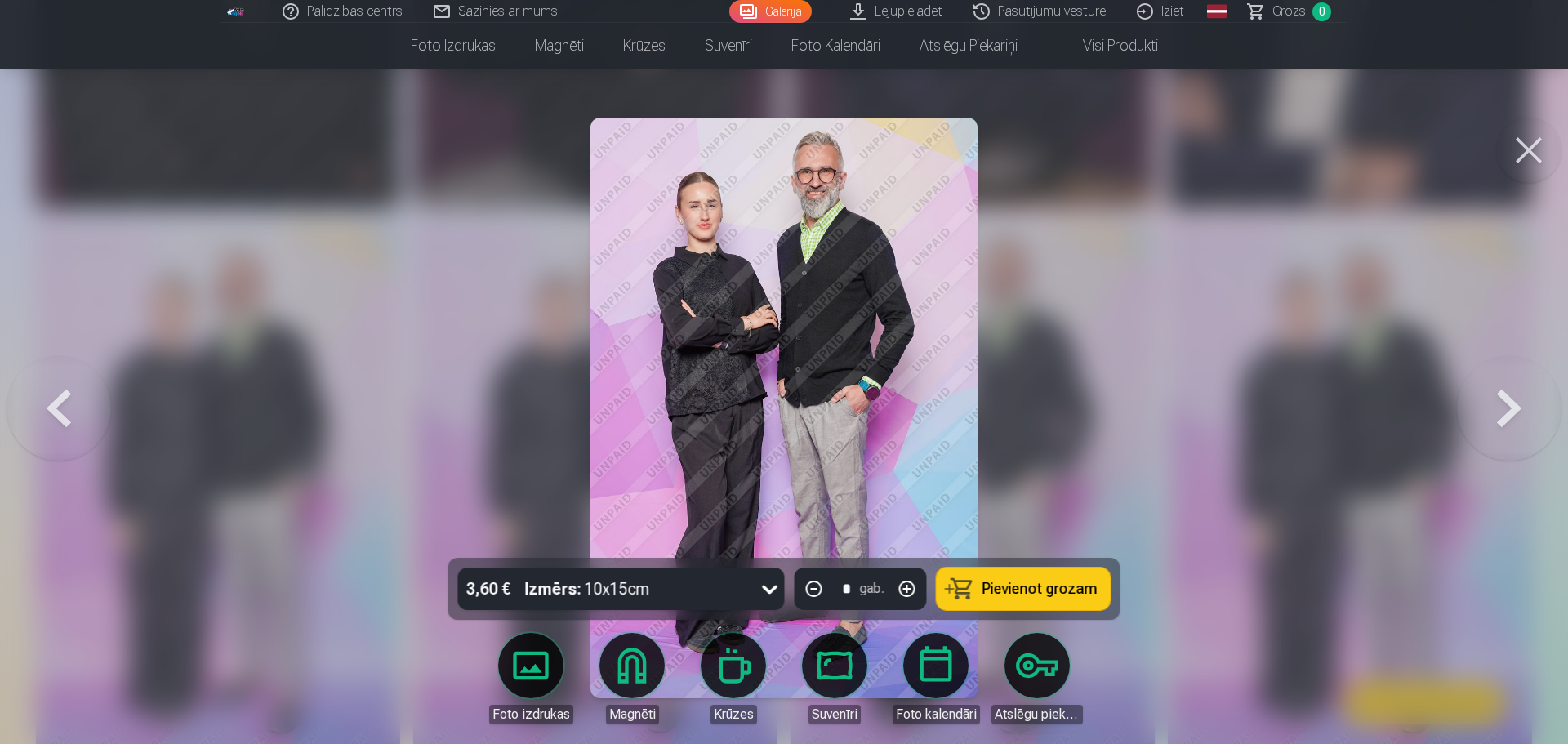
click at [1502, 398] on button at bounding box center [1509, 408] width 105 height 268
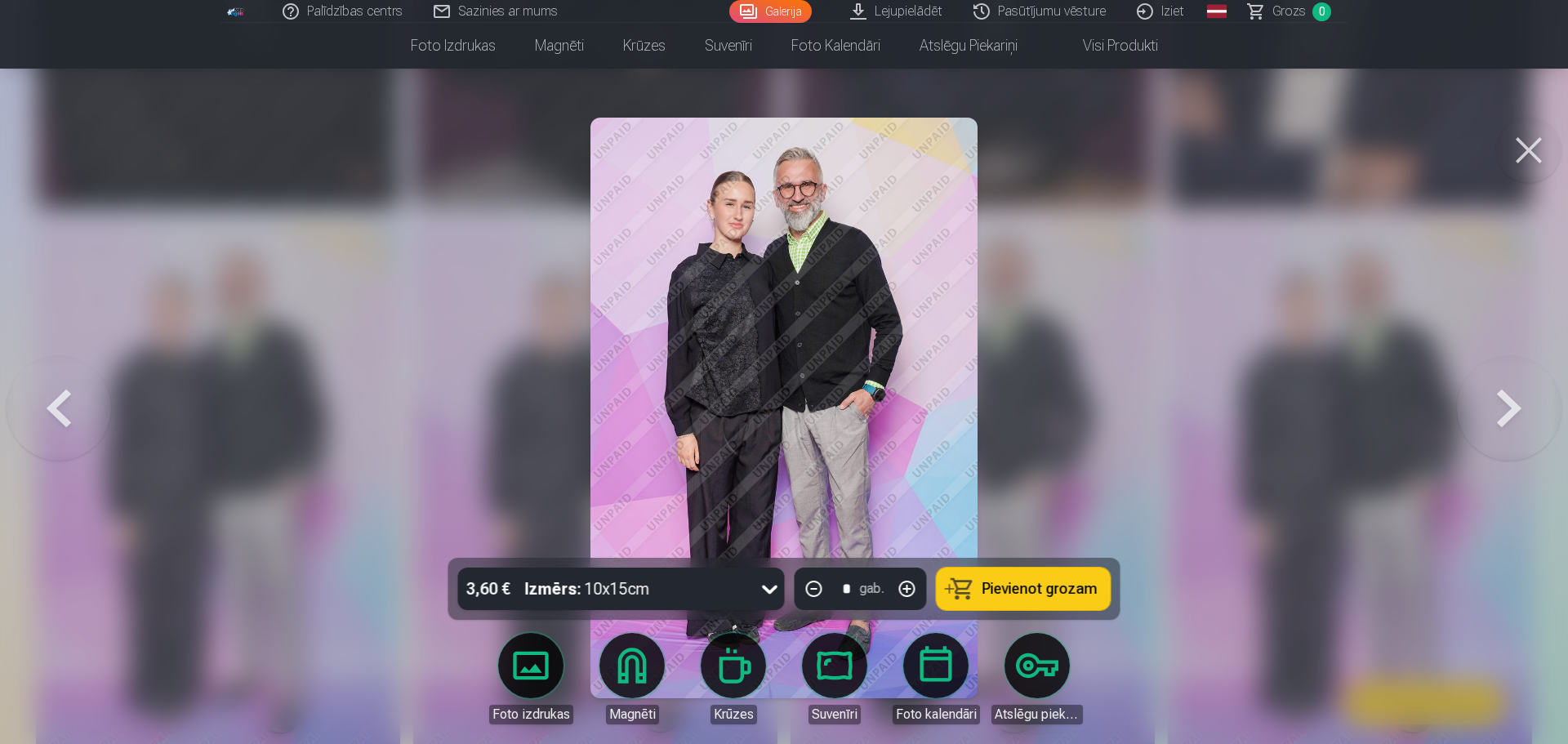
click at [1502, 398] on button at bounding box center [1509, 408] width 105 height 268
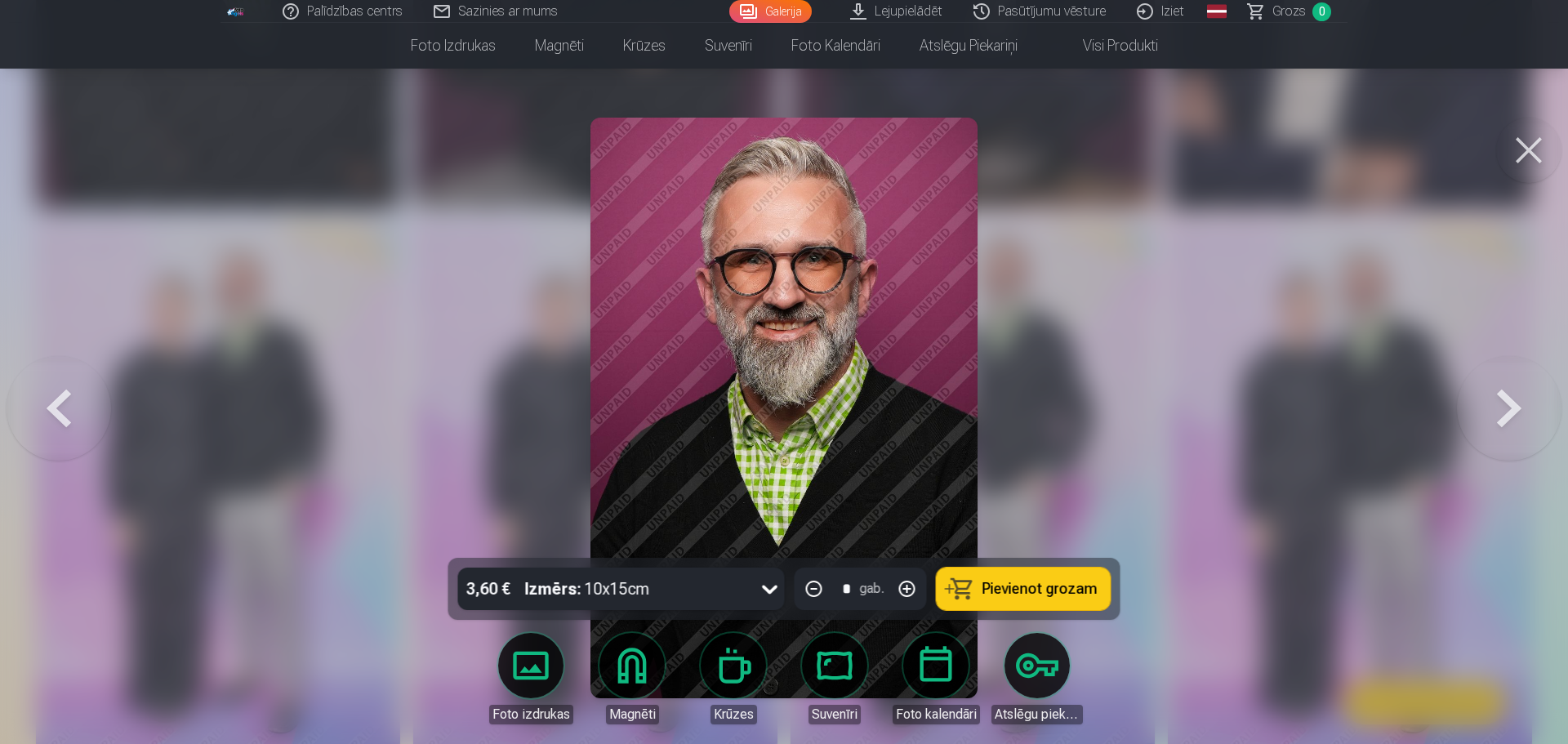
click at [60, 421] on button at bounding box center [59, 408] width 105 height 268
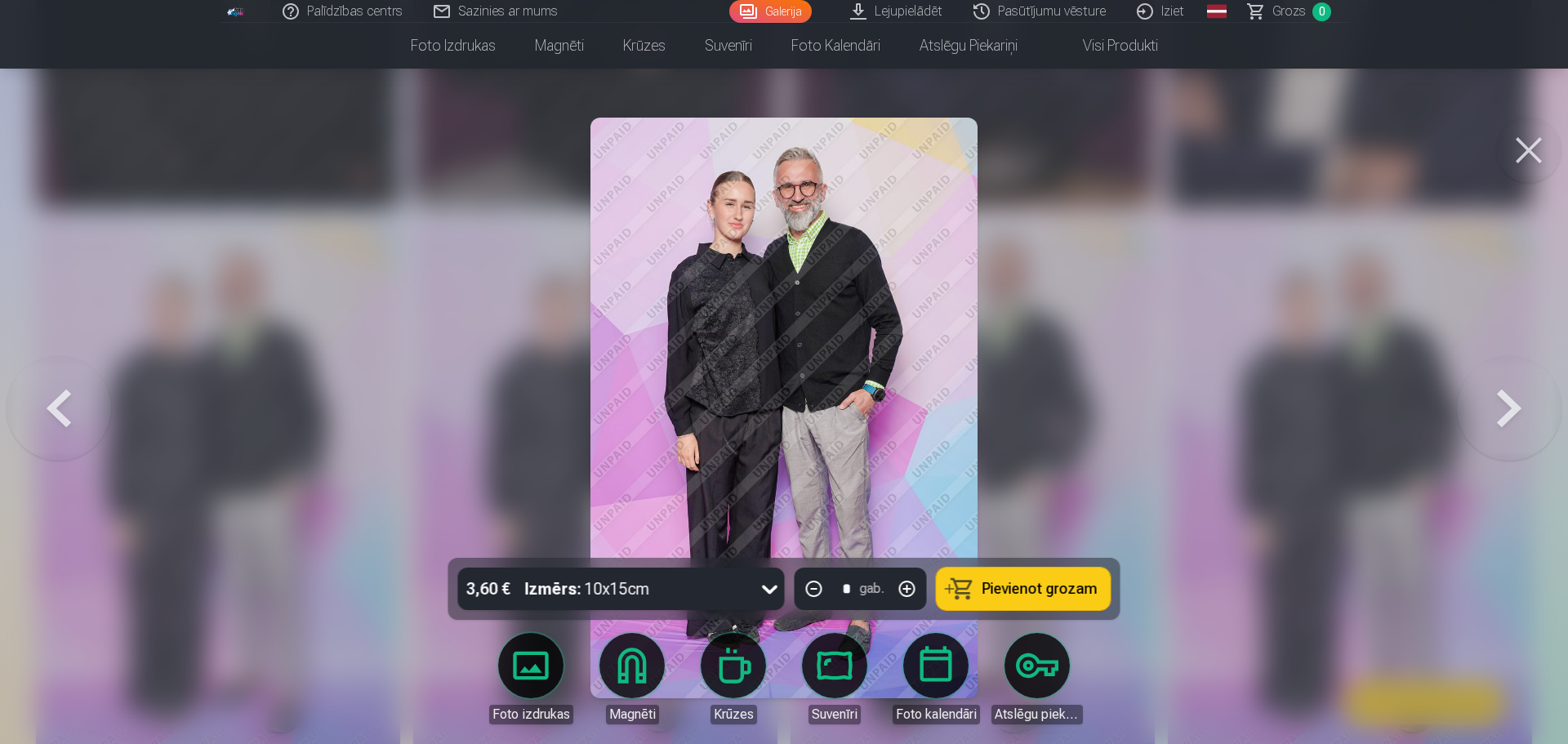
click at [1530, 409] on button at bounding box center [1509, 408] width 105 height 268
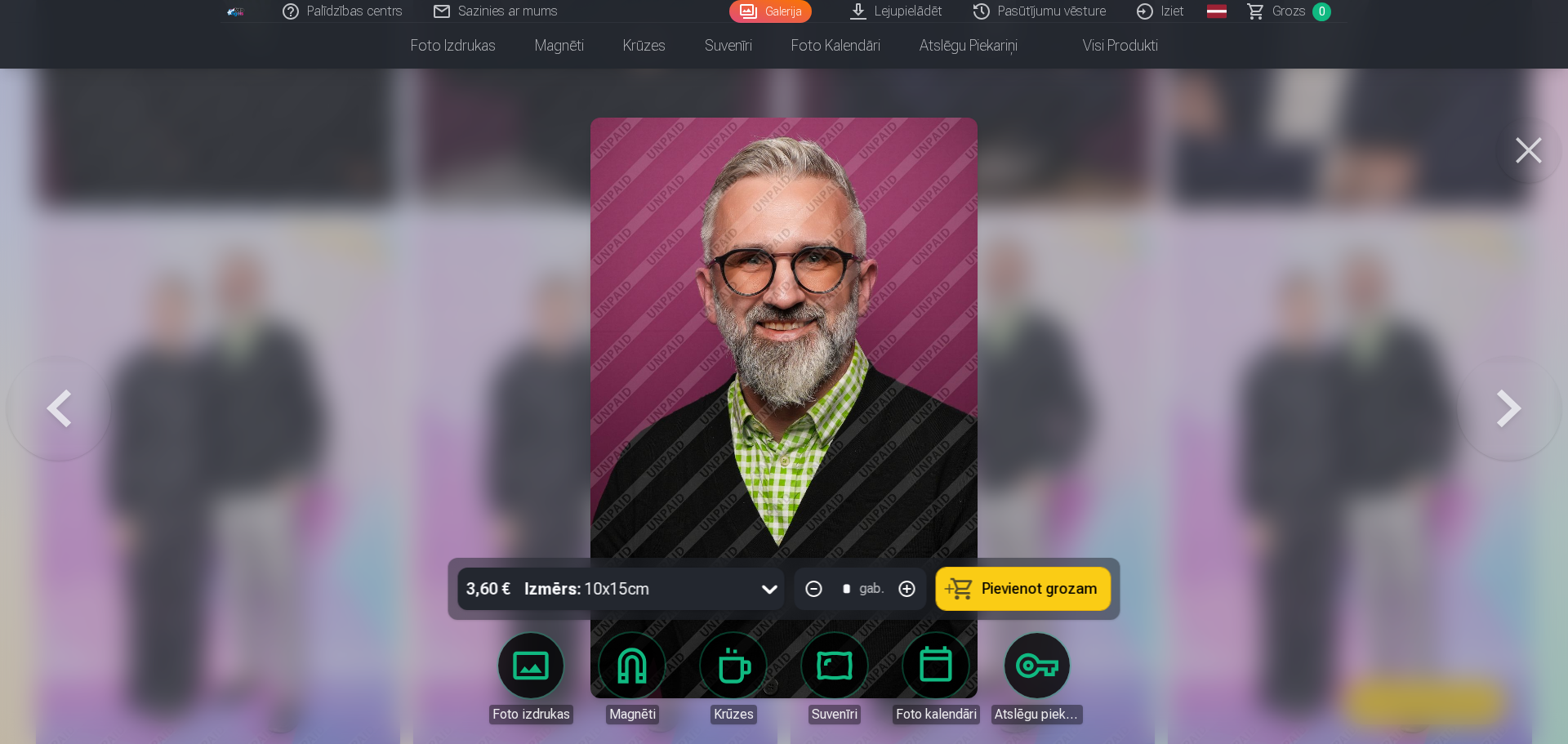
click at [1530, 409] on button at bounding box center [1509, 408] width 105 height 268
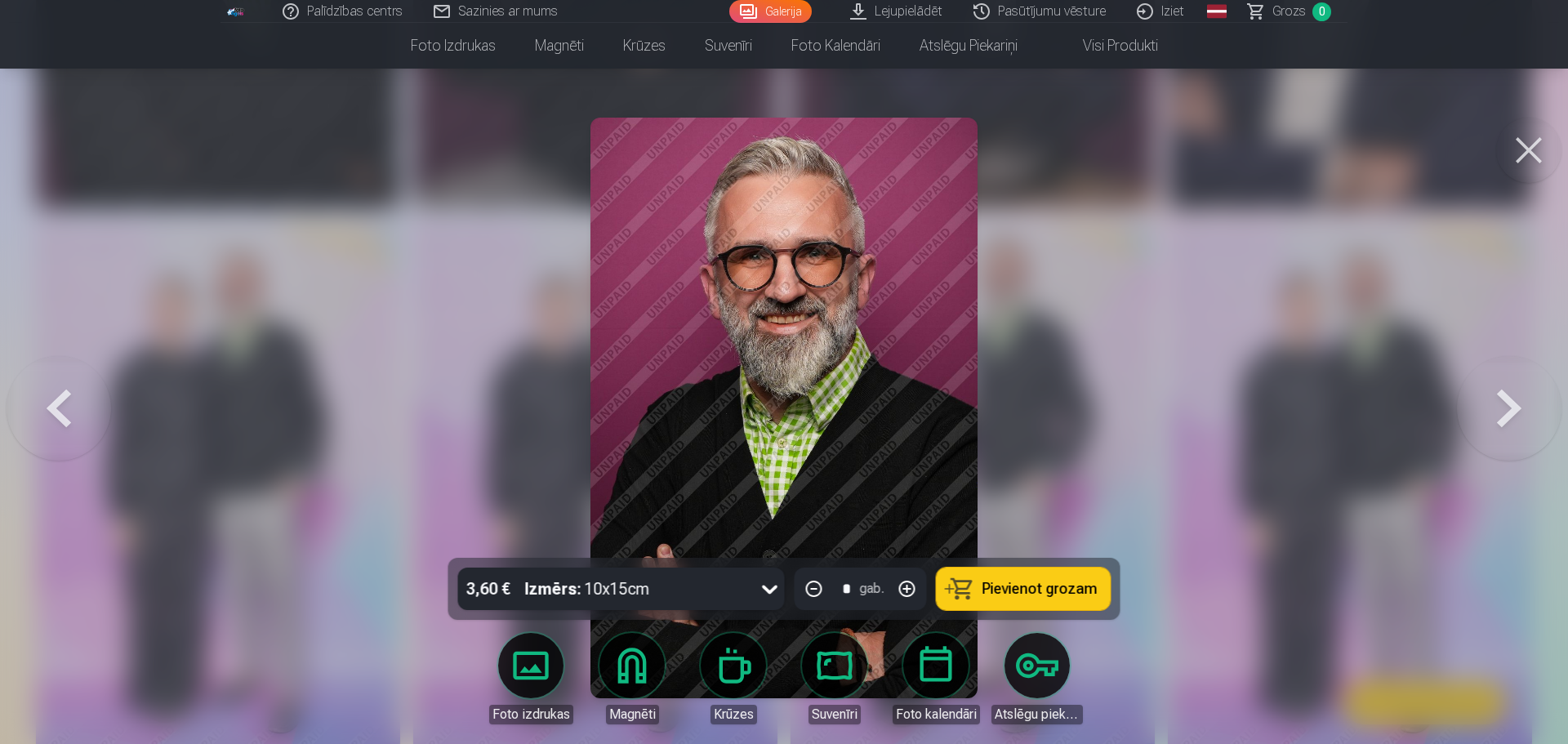
click at [1530, 409] on button at bounding box center [1509, 408] width 105 height 268
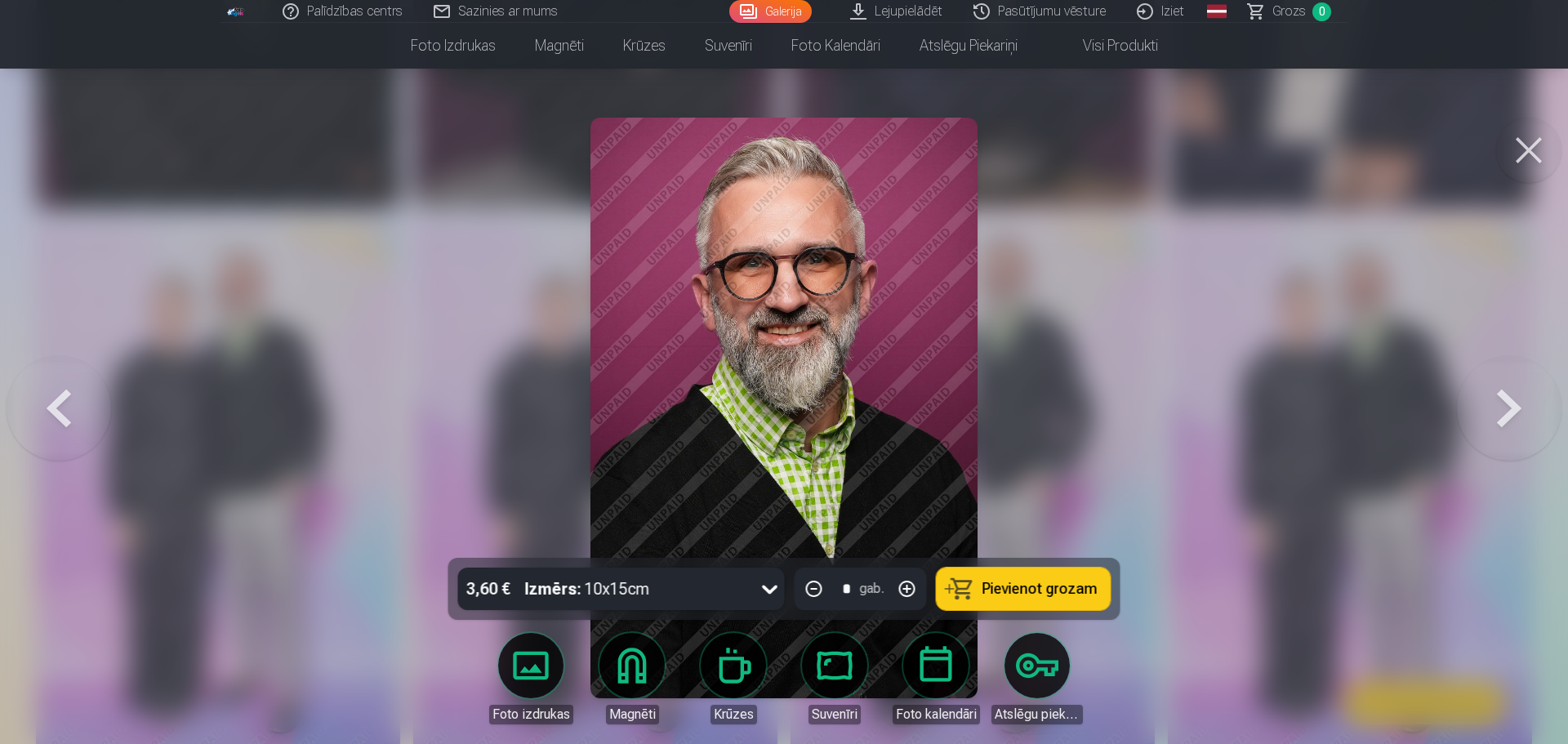
click at [1530, 409] on button at bounding box center [1509, 408] width 105 height 268
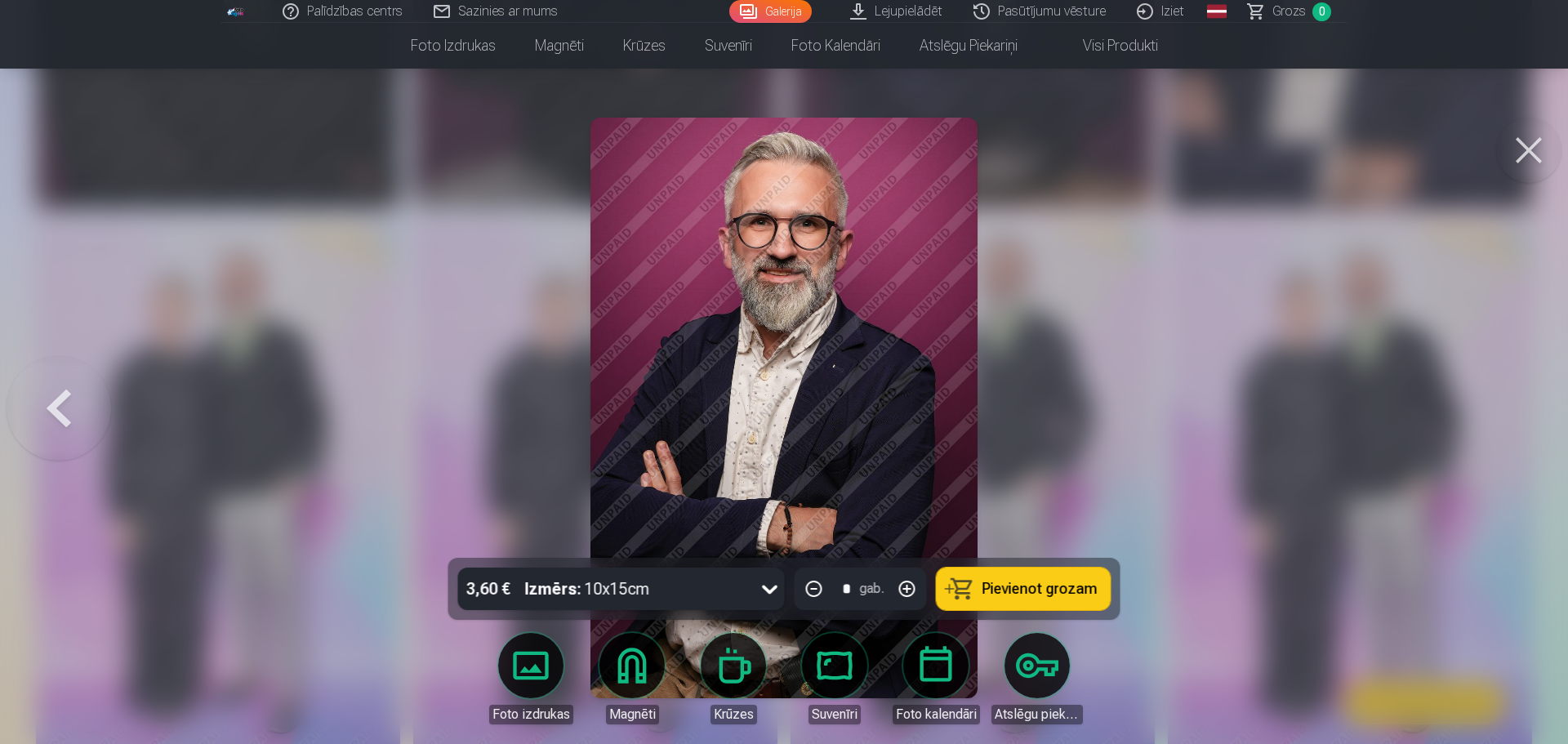
click at [1530, 409] on div at bounding box center [784, 372] width 1568 height 744
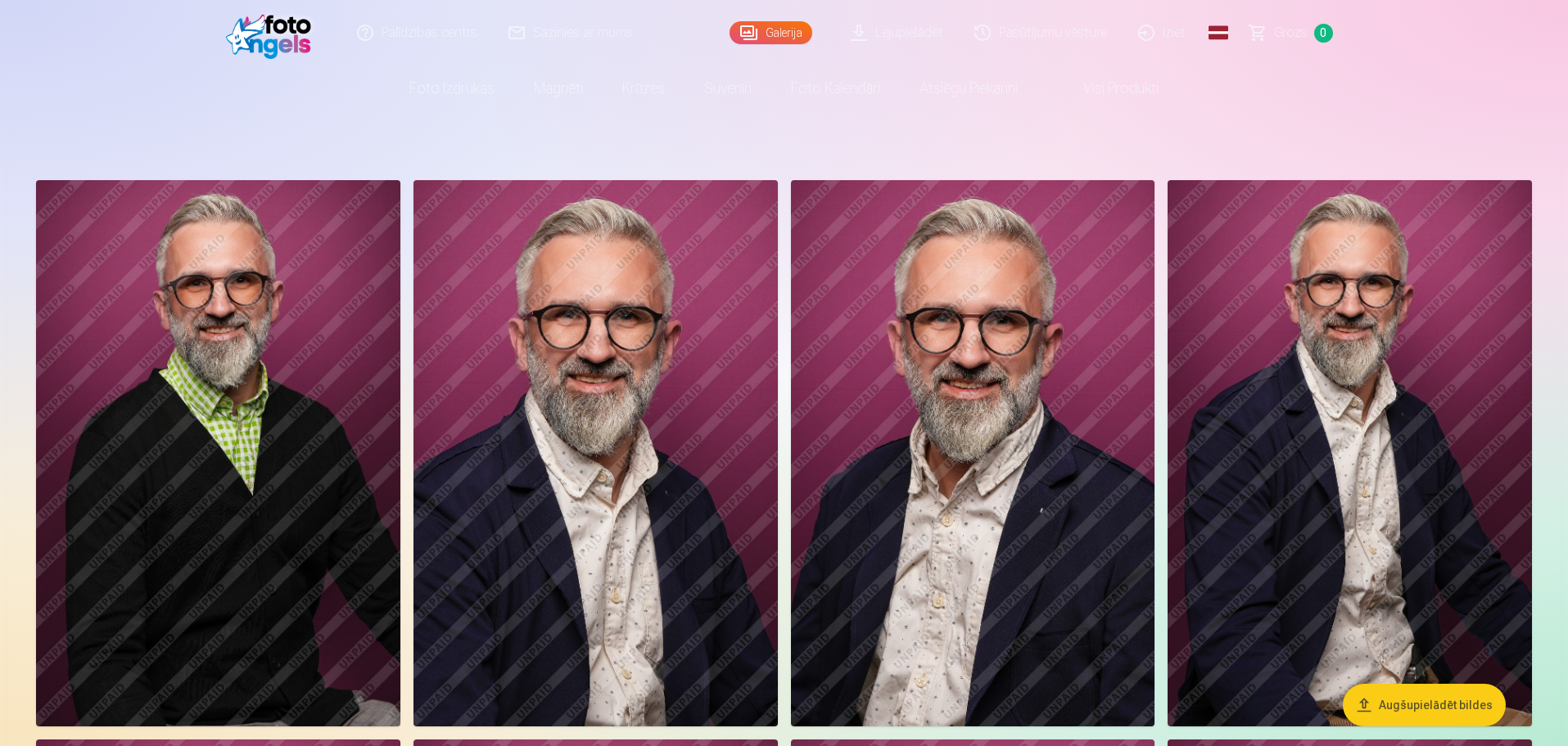
click at [312, 423] on img at bounding box center [218, 453] width 365 height 546
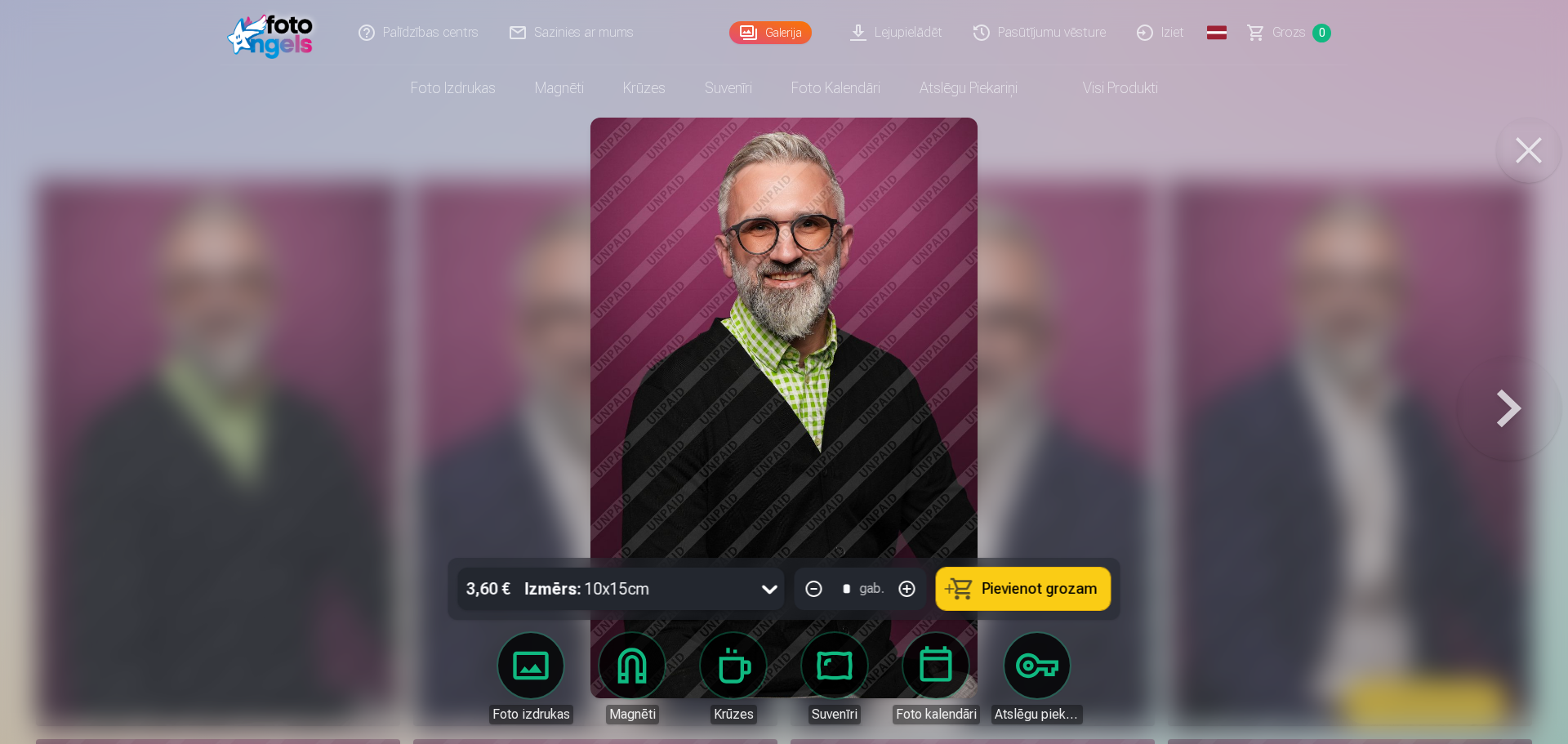
click at [1189, 383] on div at bounding box center [784, 372] width 1568 height 744
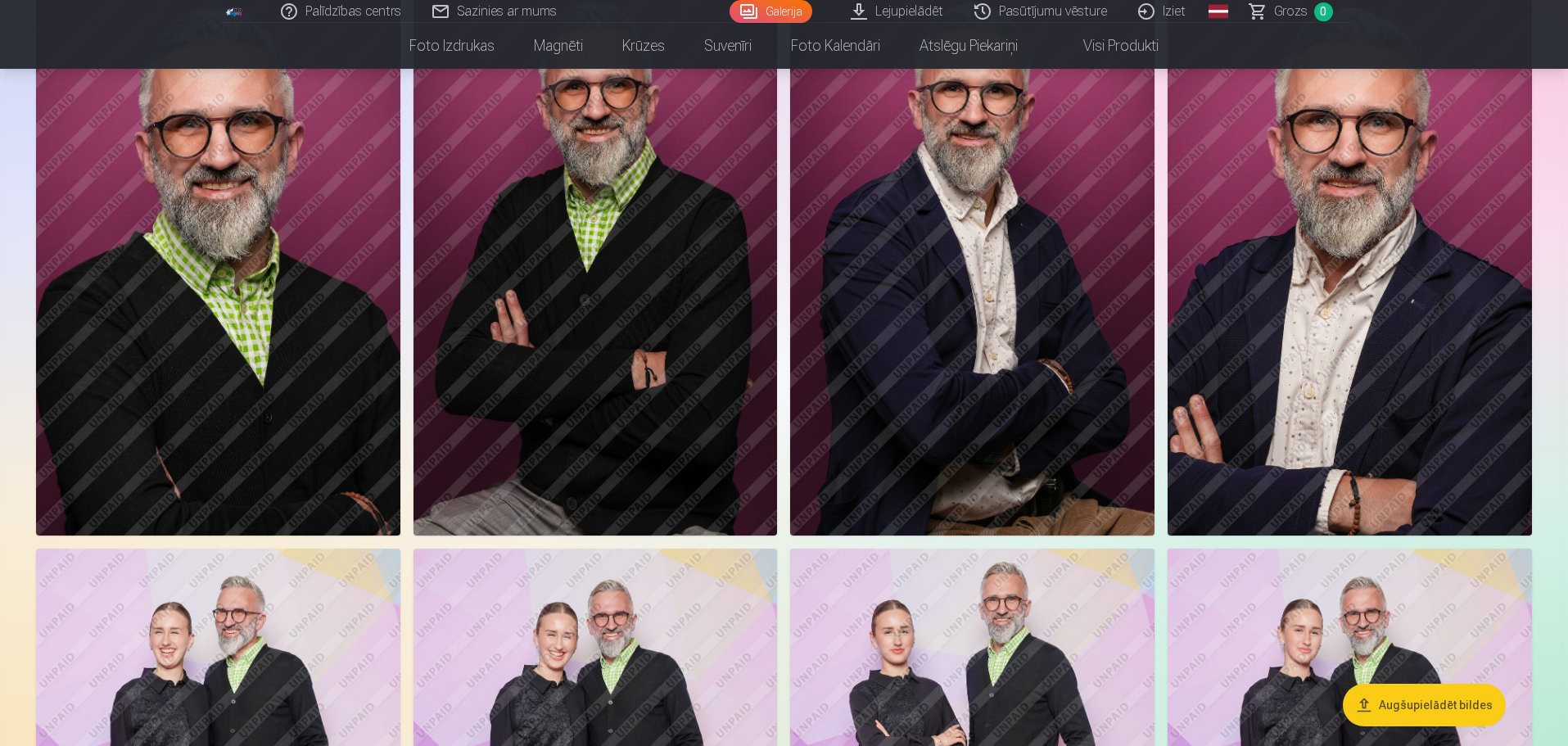
scroll to position [1065, 0]
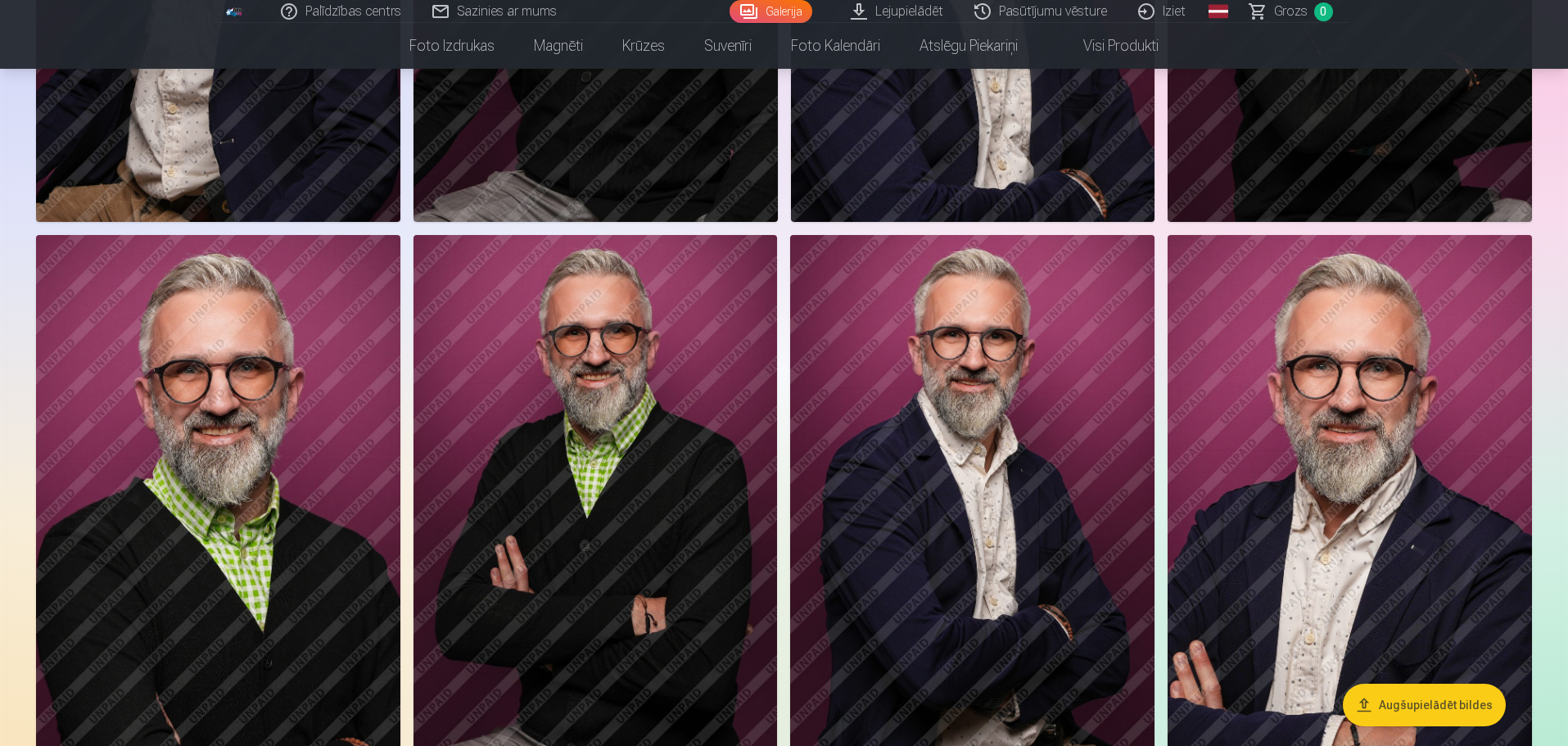
click at [969, 480] on img at bounding box center [973, 508] width 365 height 546
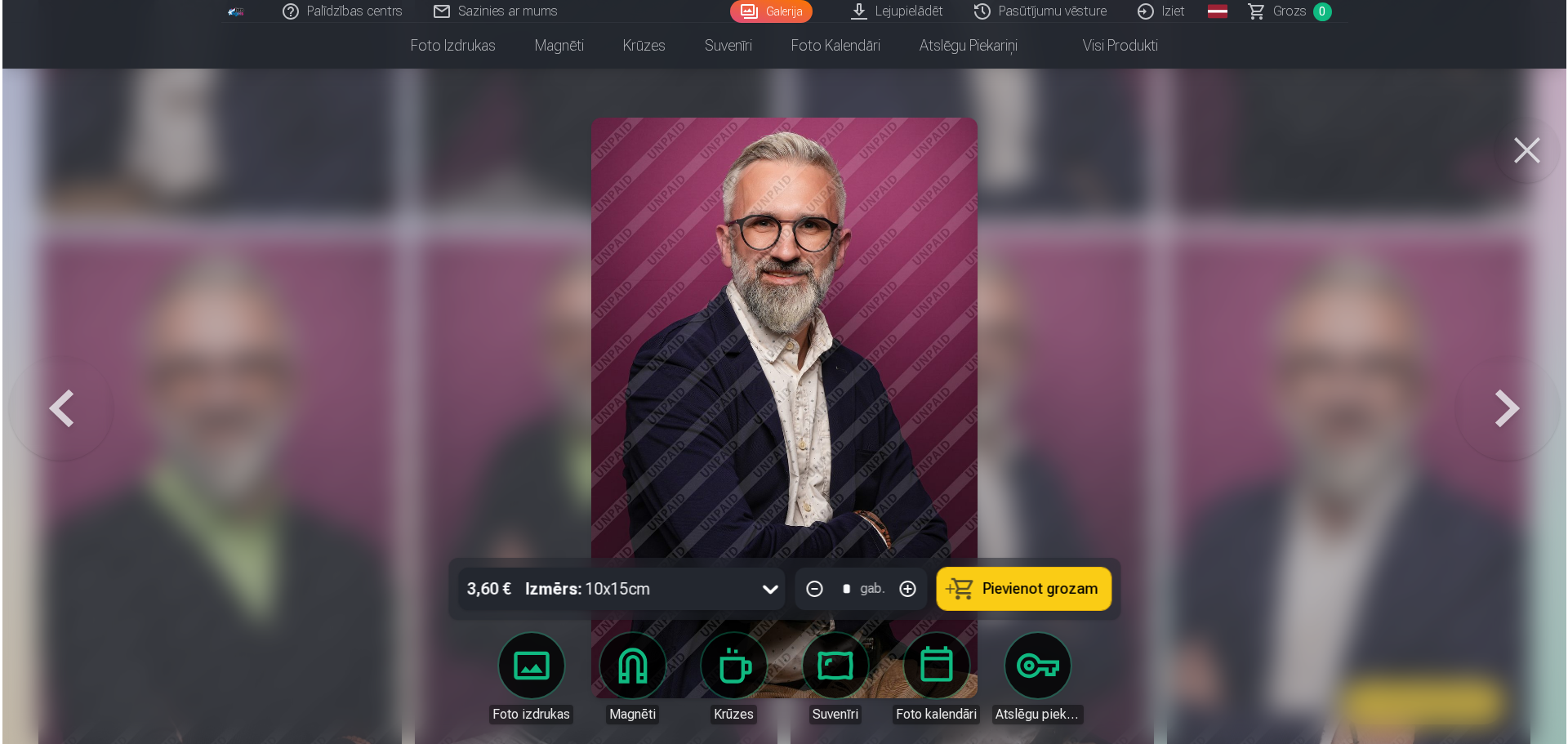
scroll to position [1063, 0]
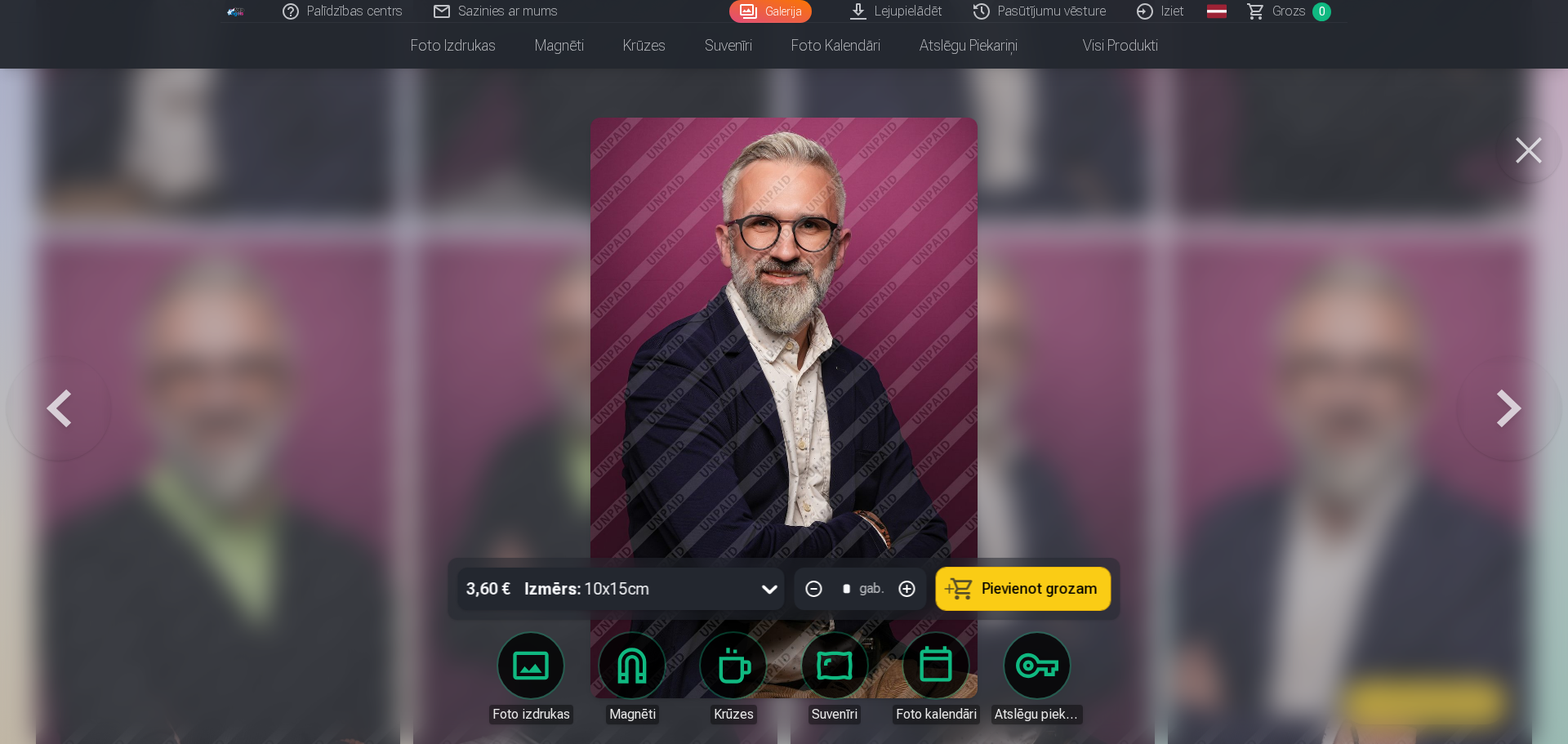
click at [1184, 415] on div at bounding box center [784, 372] width 1568 height 744
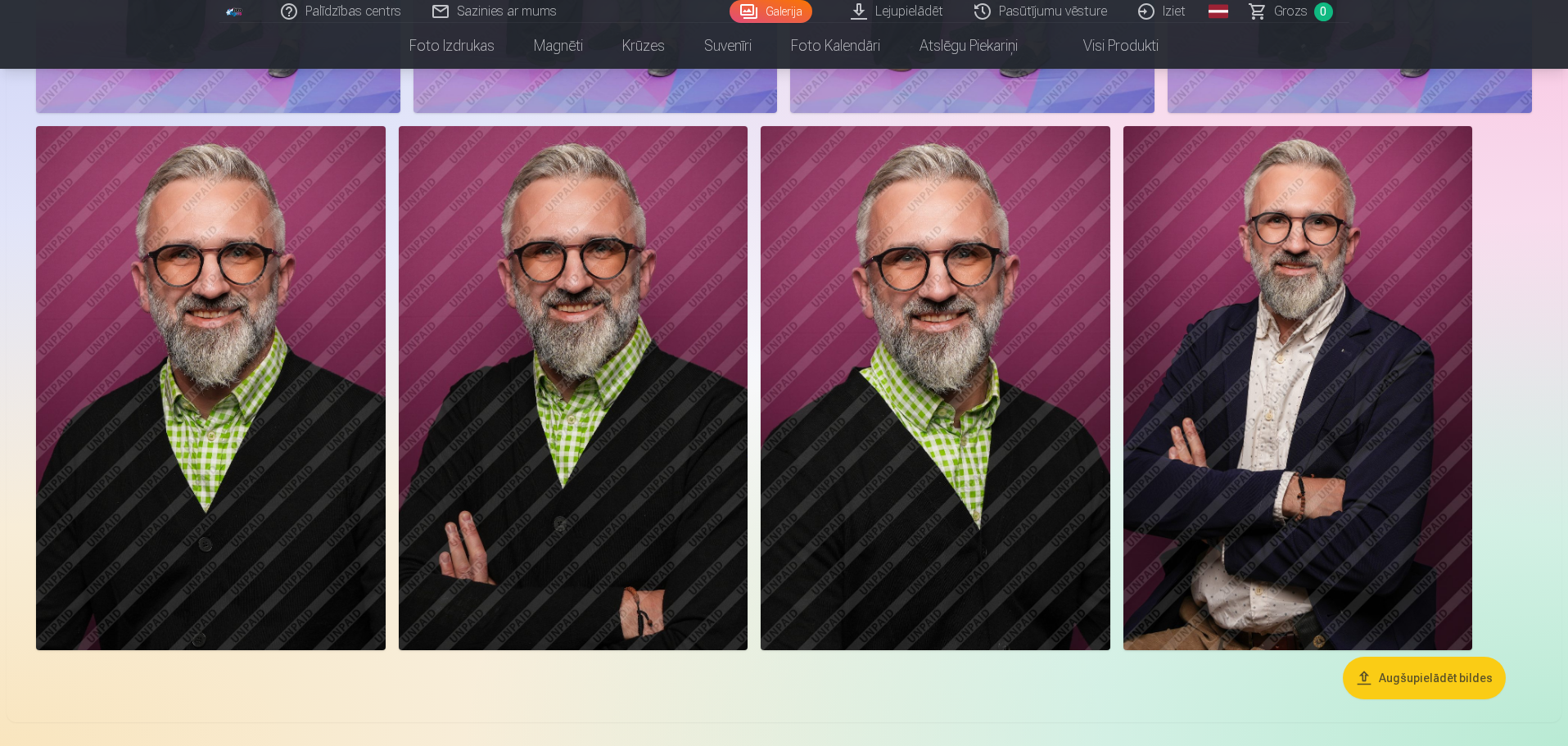
scroll to position [2211, 0]
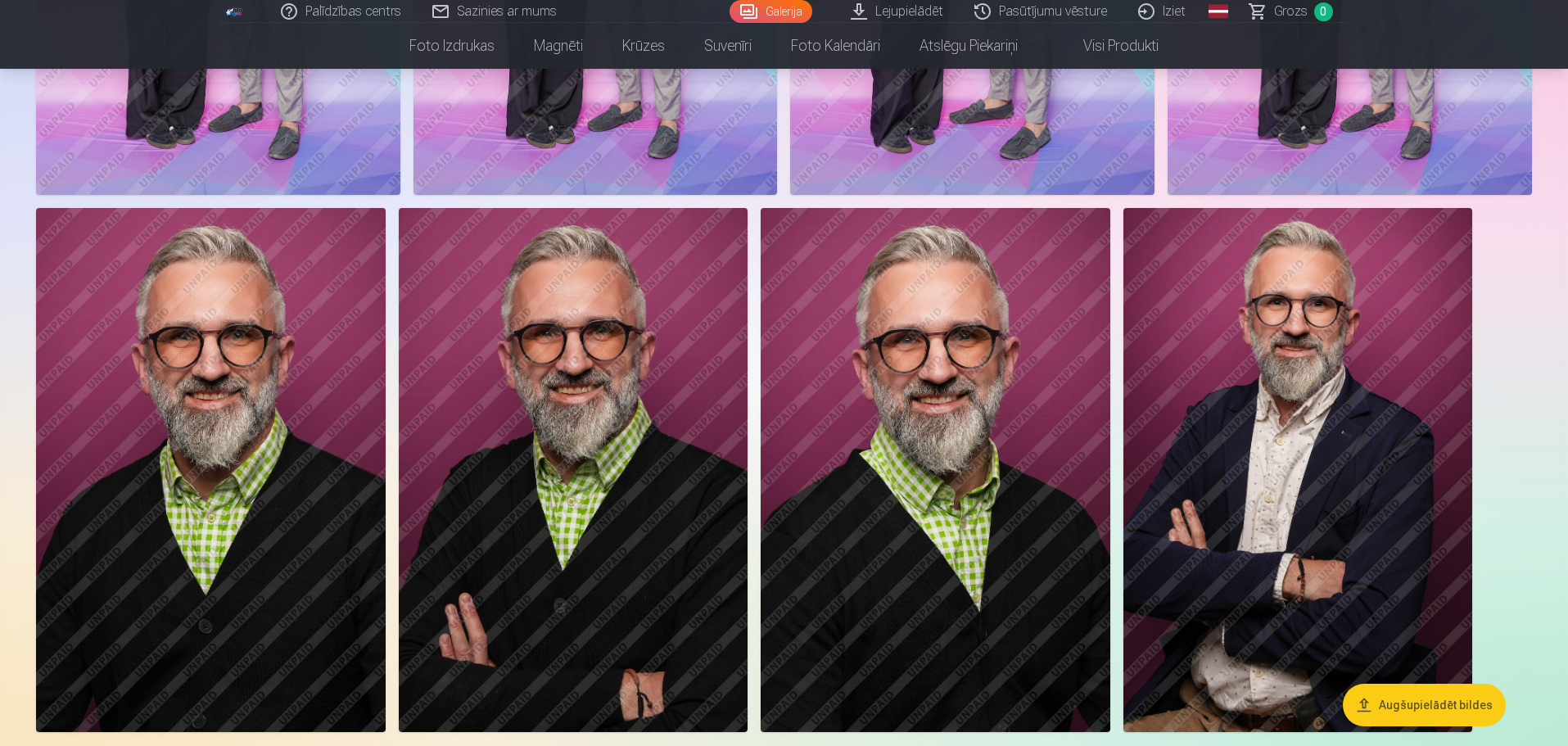
click at [935, 335] on img at bounding box center [935, 470] width 350 height 524
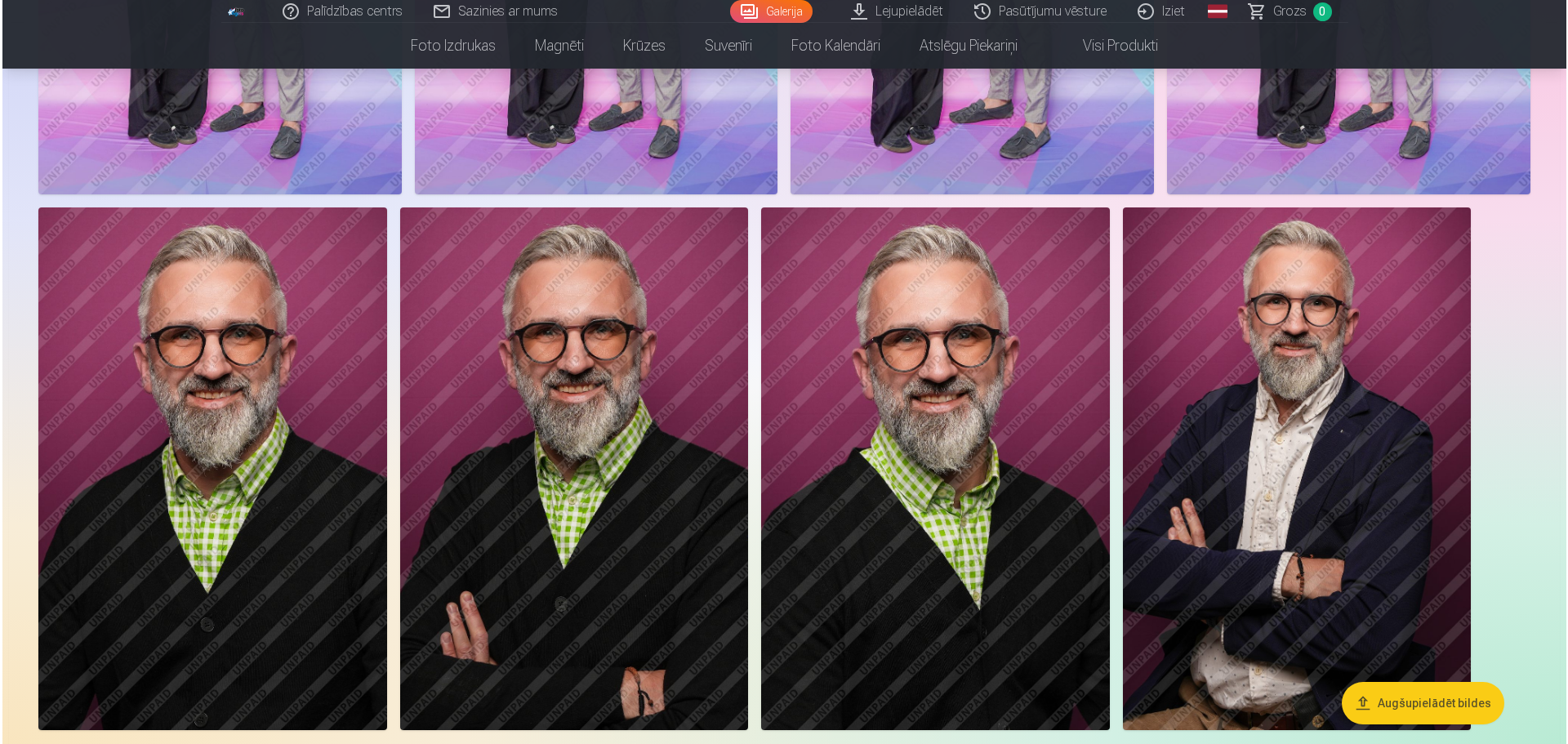
scroll to position [2210, 0]
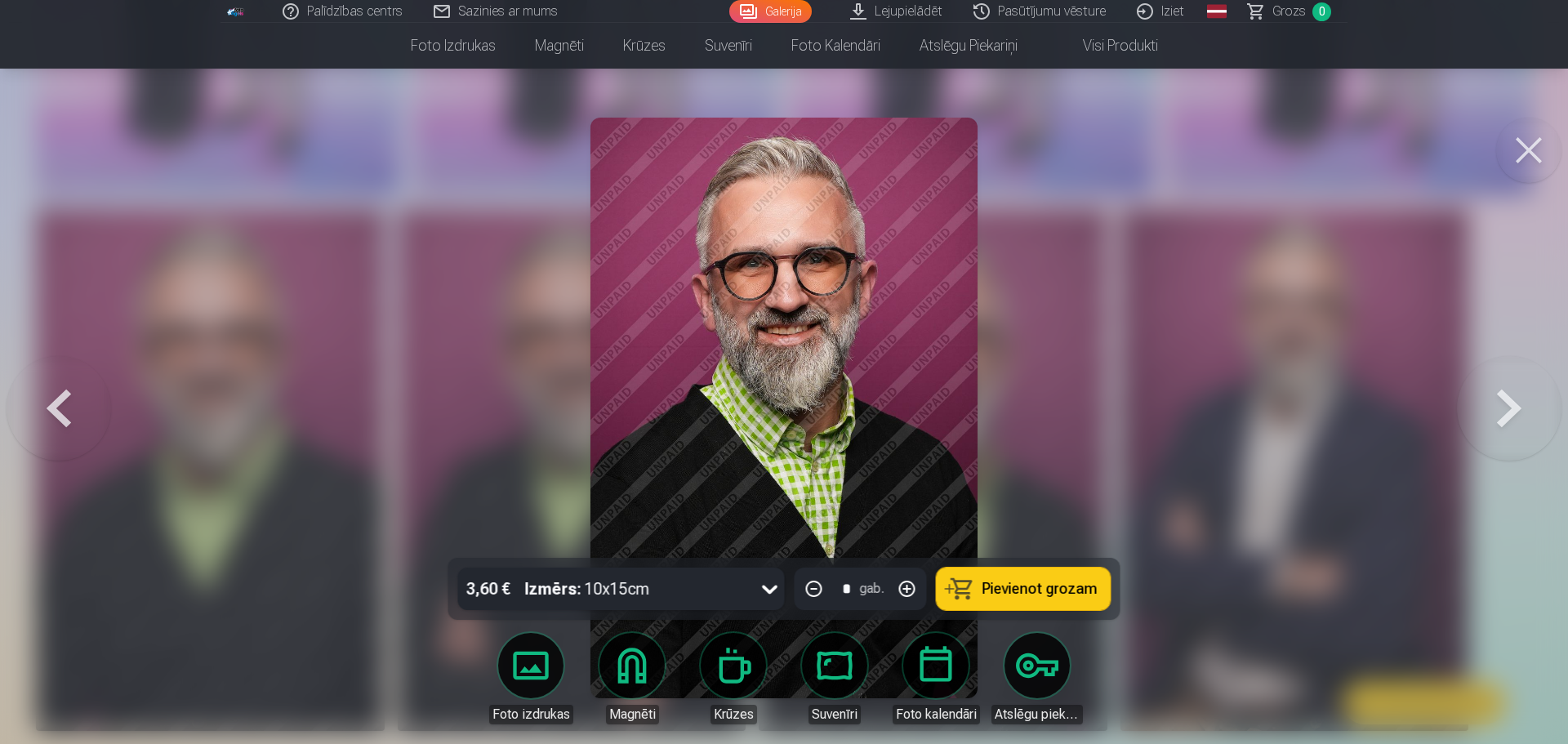
click at [1531, 153] on button at bounding box center [1529, 150] width 66 height 66
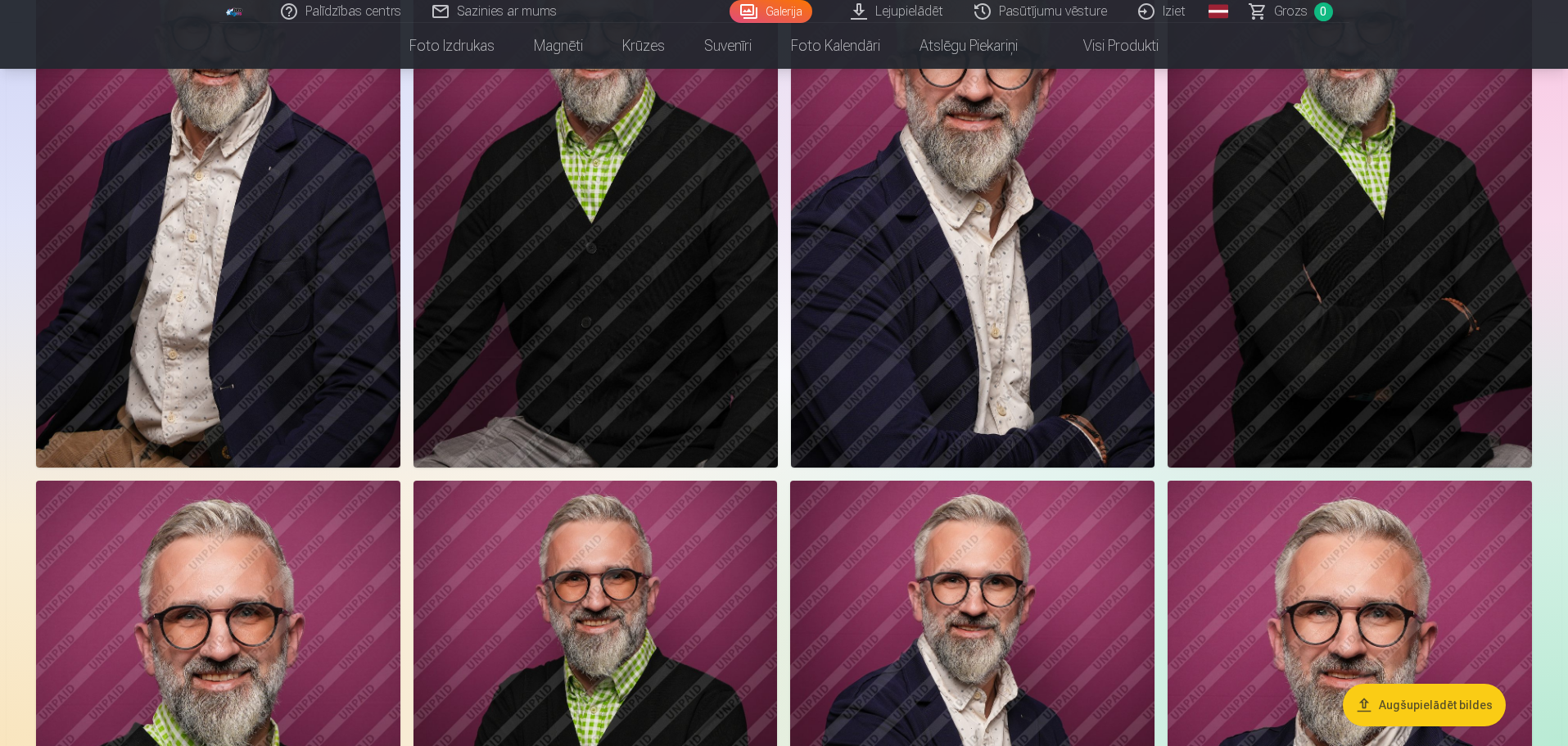
scroll to position [655, 0]
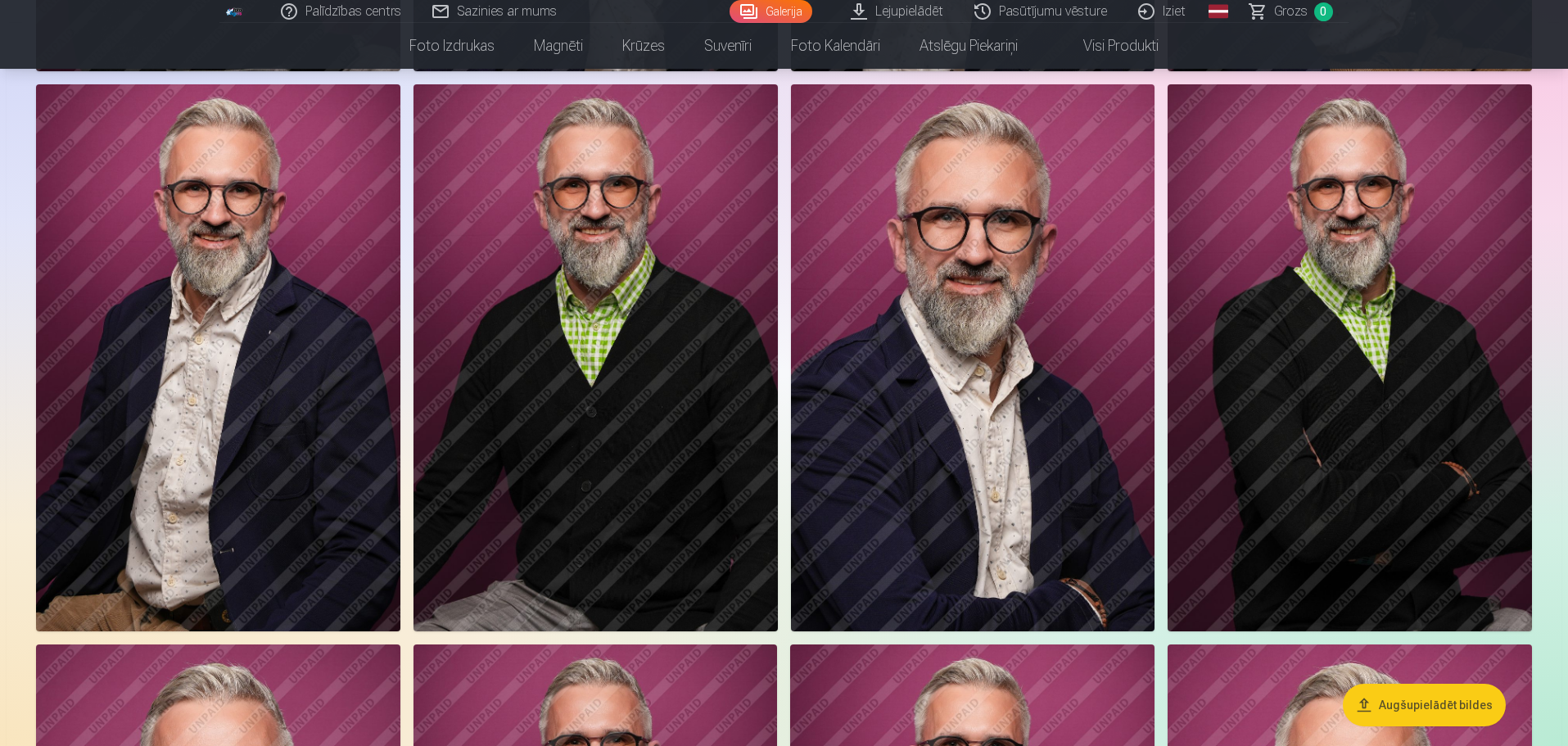
click at [637, 264] on img at bounding box center [596, 357] width 365 height 546
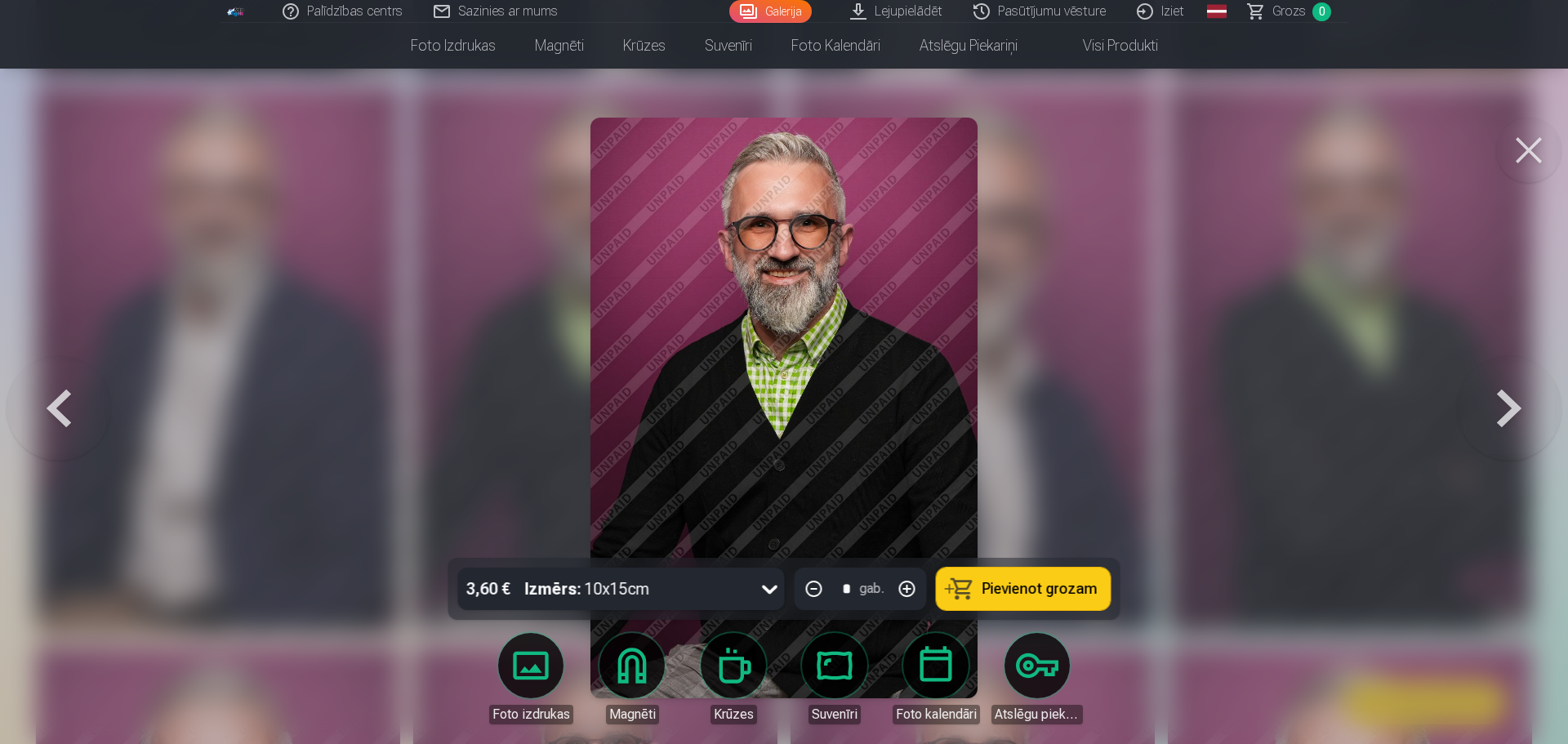
click at [905, 588] on button "button" at bounding box center [907, 588] width 39 height 39
click at [815, 588] on button "button" at bounding box center [814, 588] width 39 height 39
type input "*"
click at [1537, 143] on button at bounding box center [1529, 150] width 66 height 66
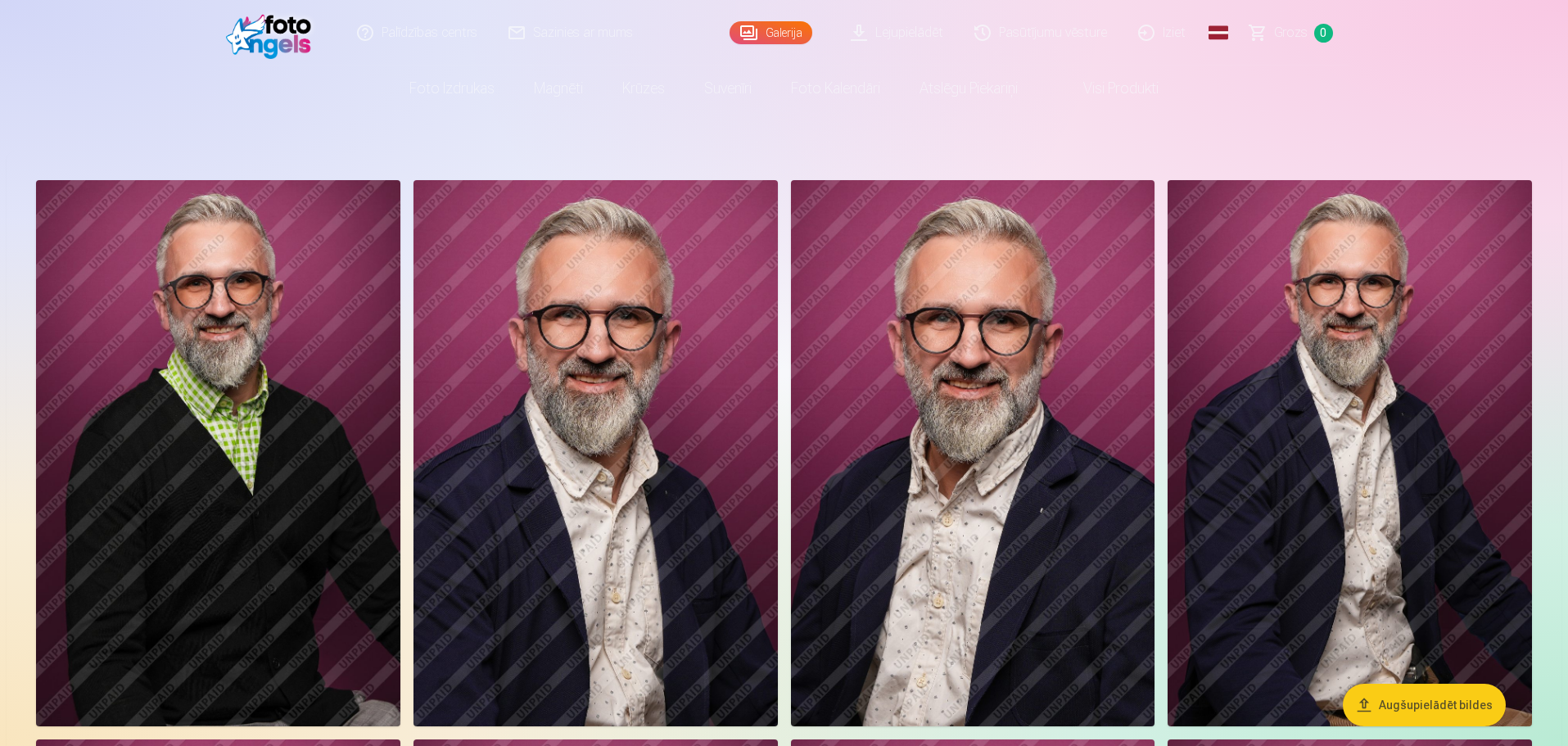
click at [1077, 34] on link "Pasūtījumu vēsture" at bounding box center [1041, 32] width 164 height 66
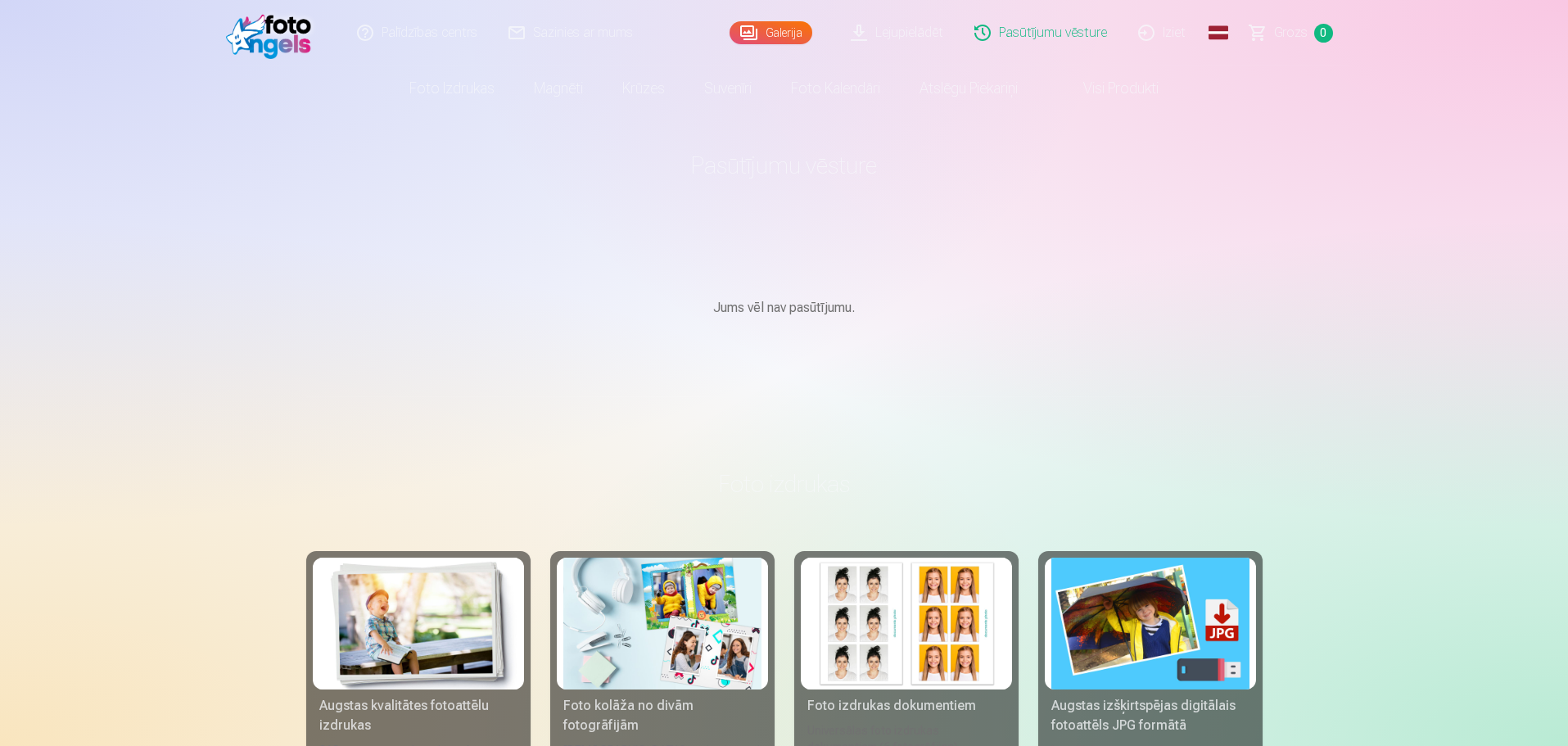
click at [928, 32] on link "Lejupielādēt" at bounding box center [898, 32] width 124 height 66
click at [758, 33] on link "Galerija" at bounding box center [770, 32] width 82 height 23
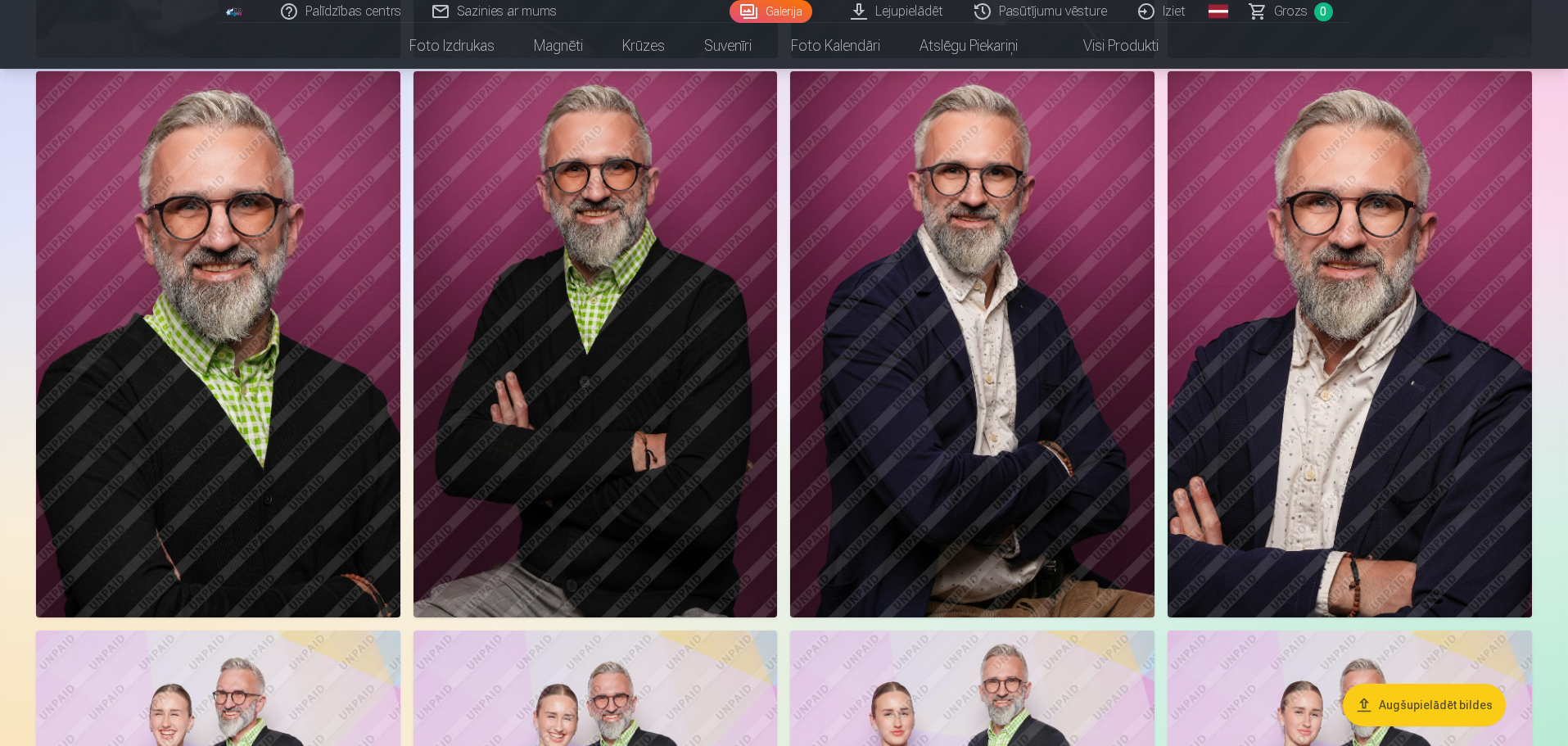
scroll to position [1147, 0]
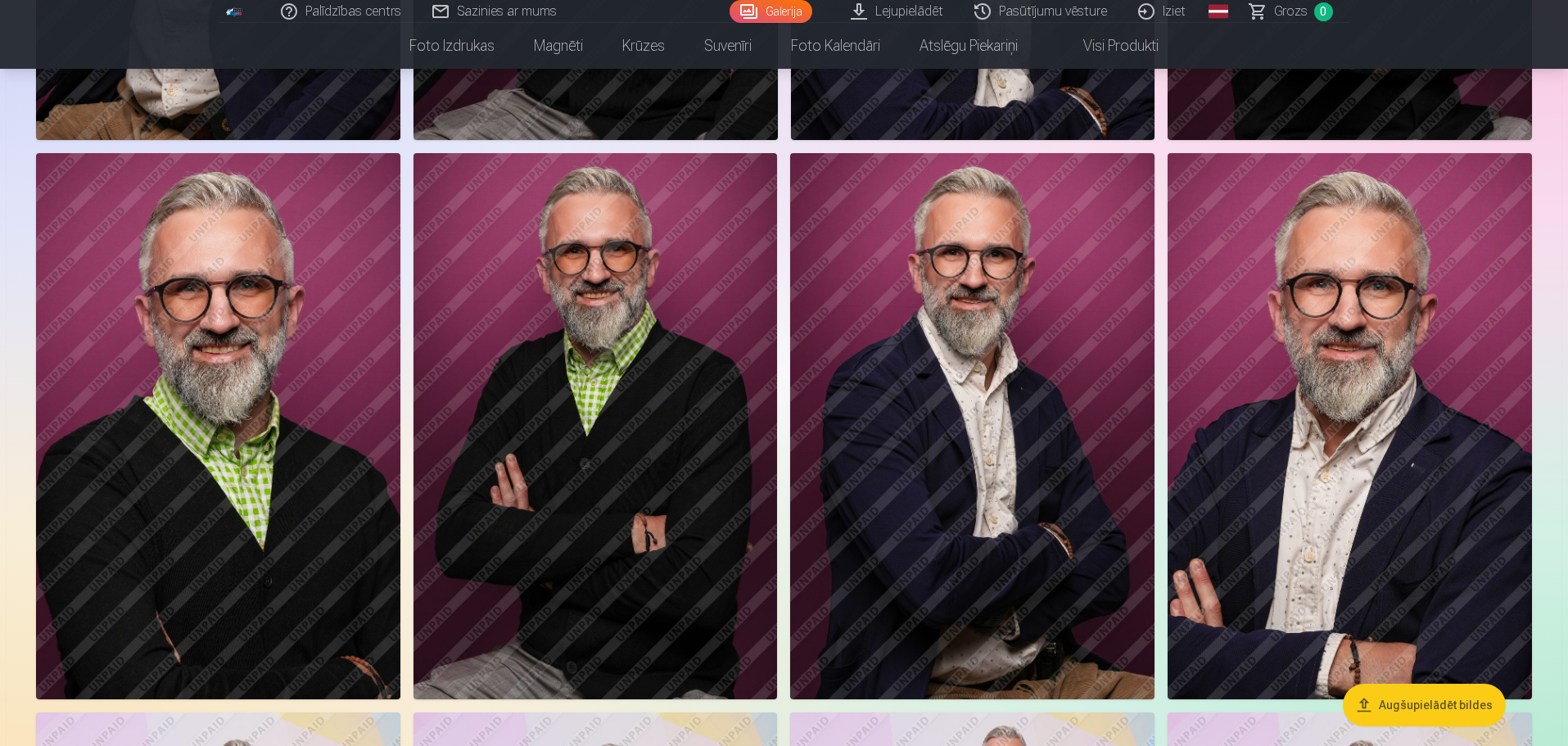
click at [981, 401] on img at bounding box center [973, 426] width 365 height 546
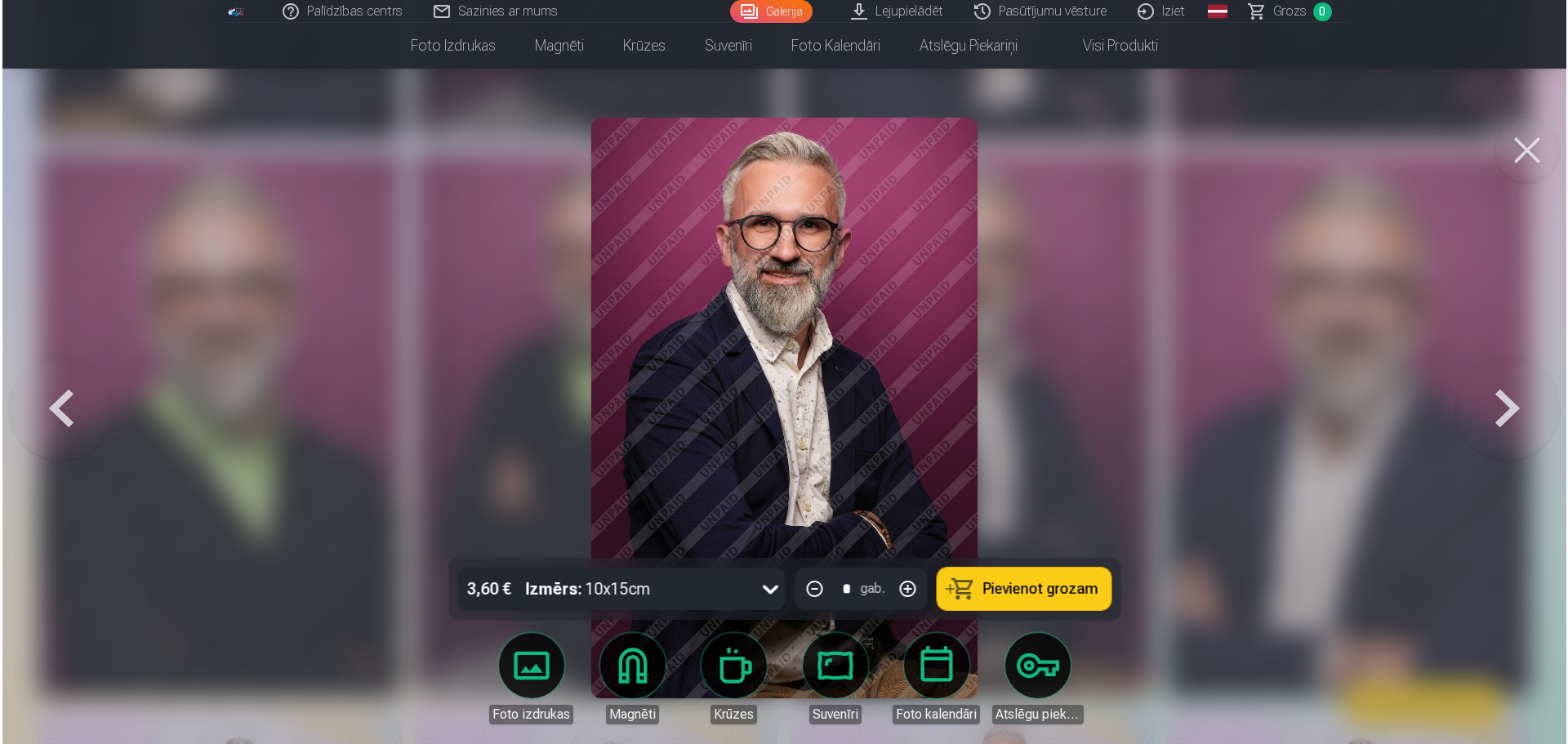
scroll to position [1145, 0]
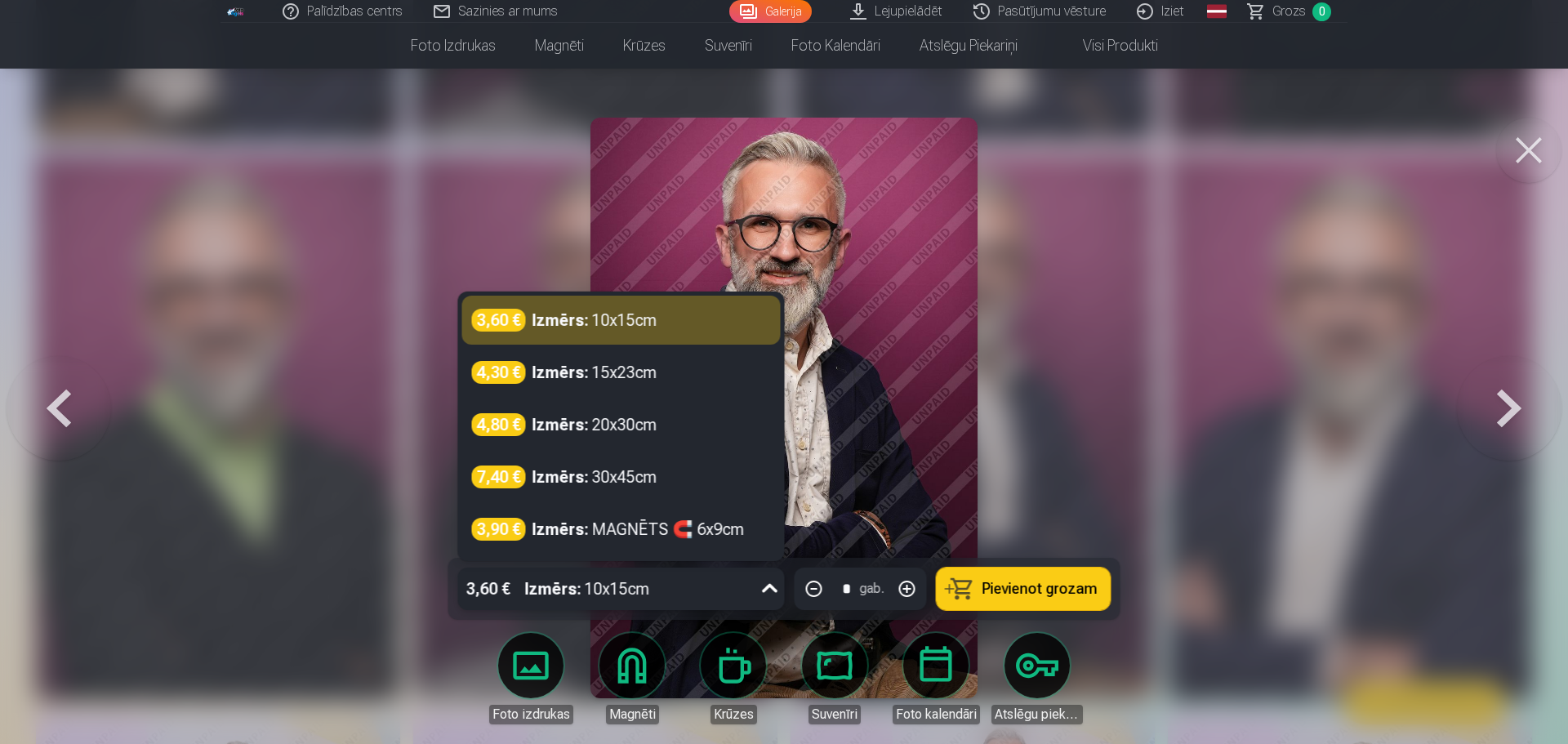
click at [772, 588] on icon at bounding box center [770, 589] width 26 height 26
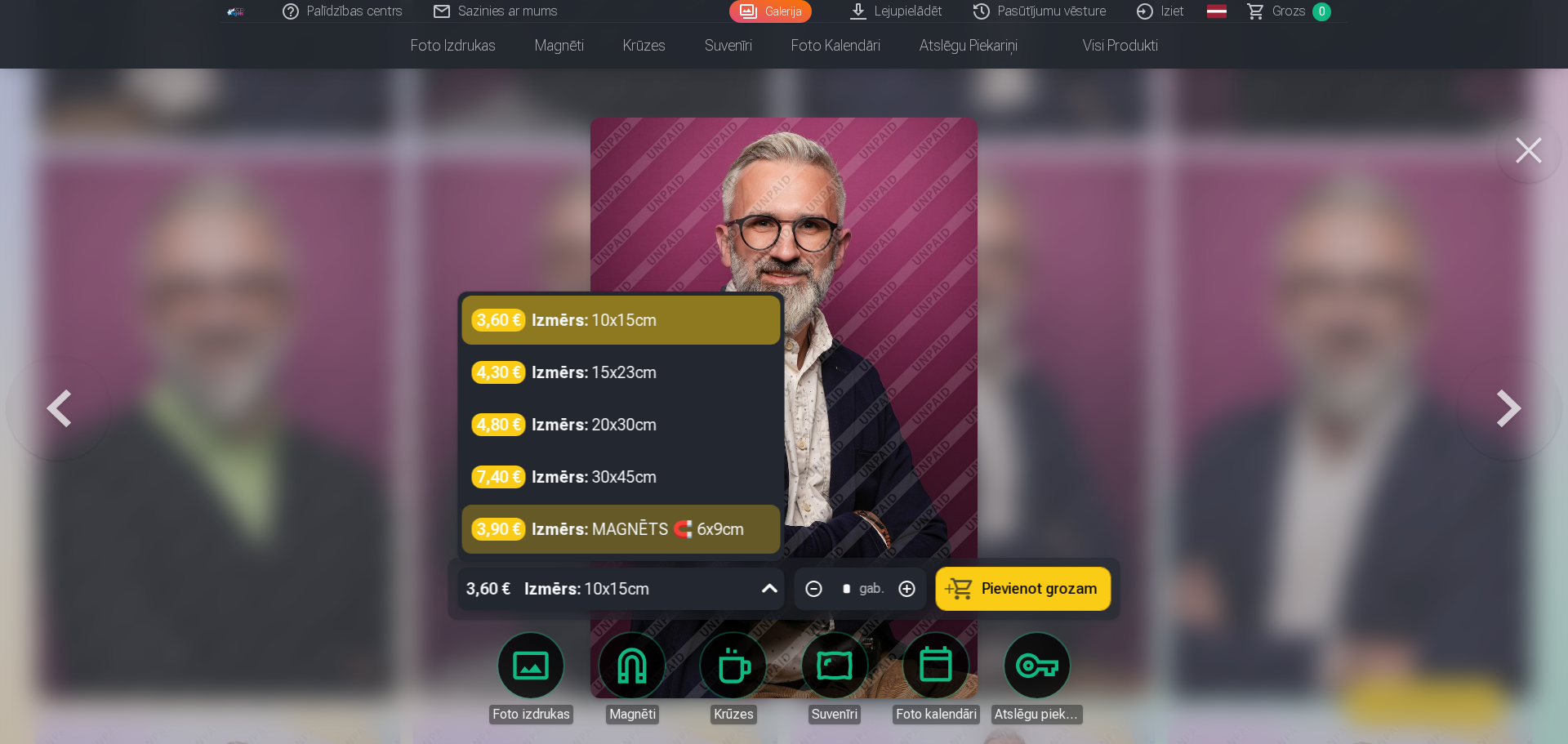
click at [1121, 469] on div at bounding box center [784, 372] width 1568 height 744
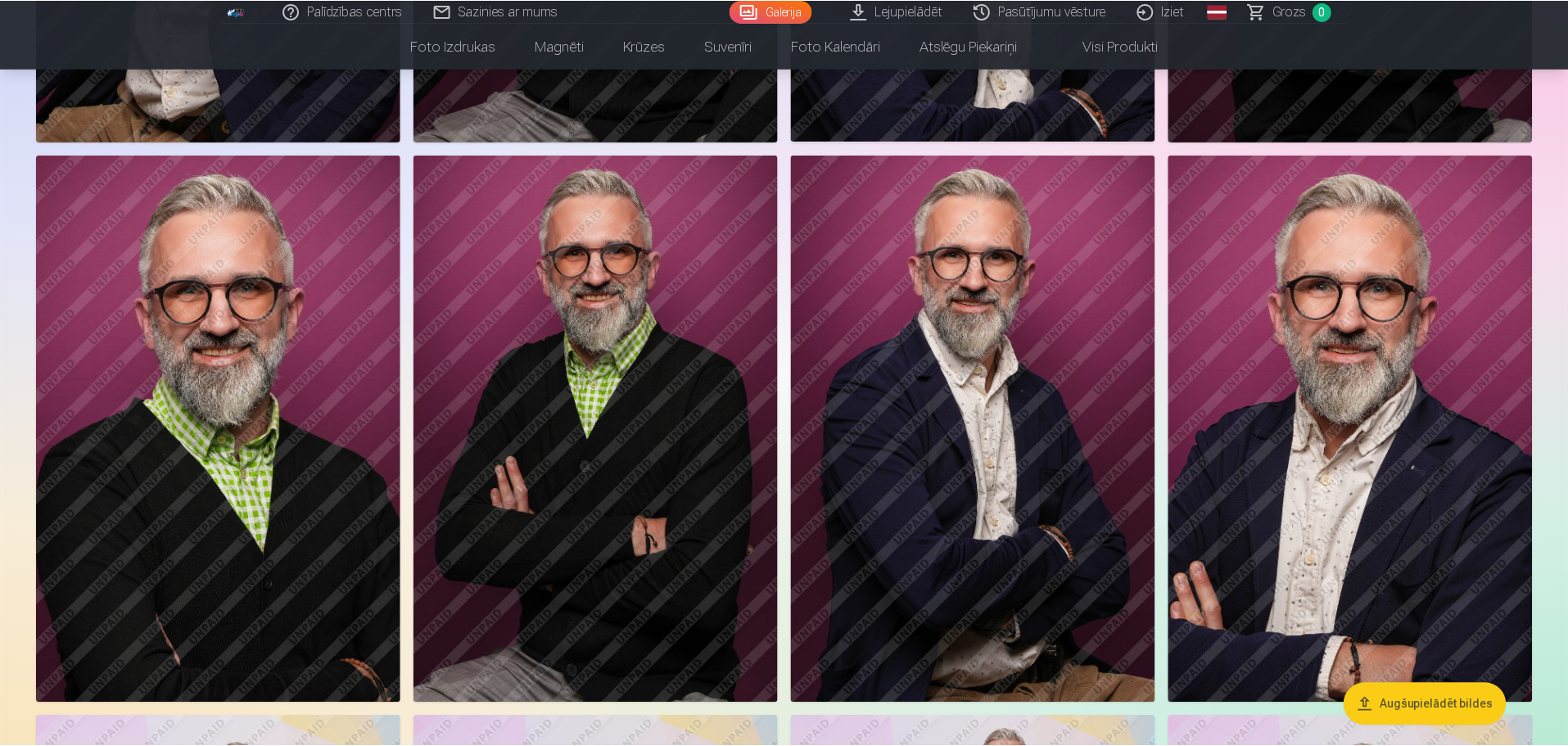
scroll to position [1147, 0]
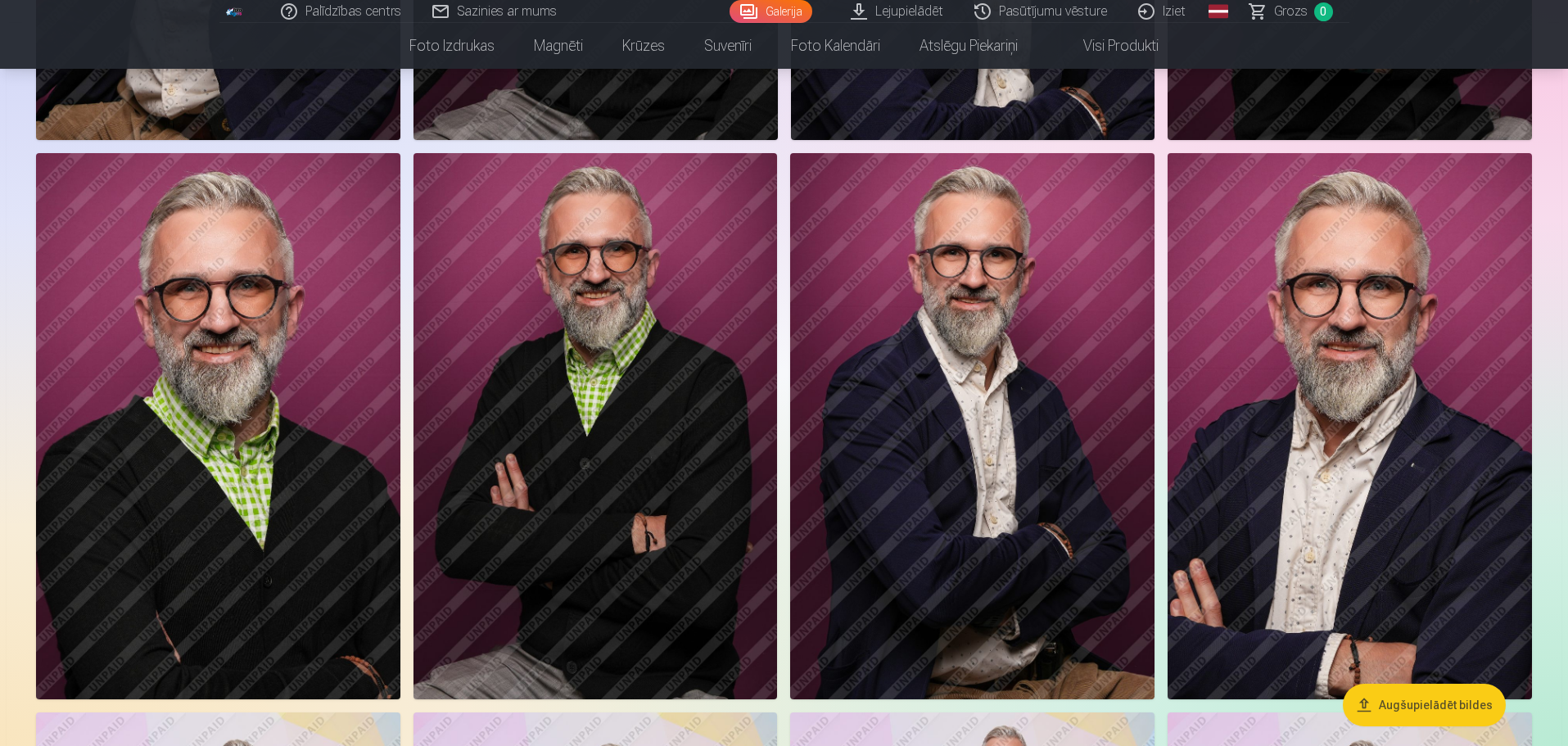
click at [981, 483] on img at bounding box center [973, 426] width 365 height 546
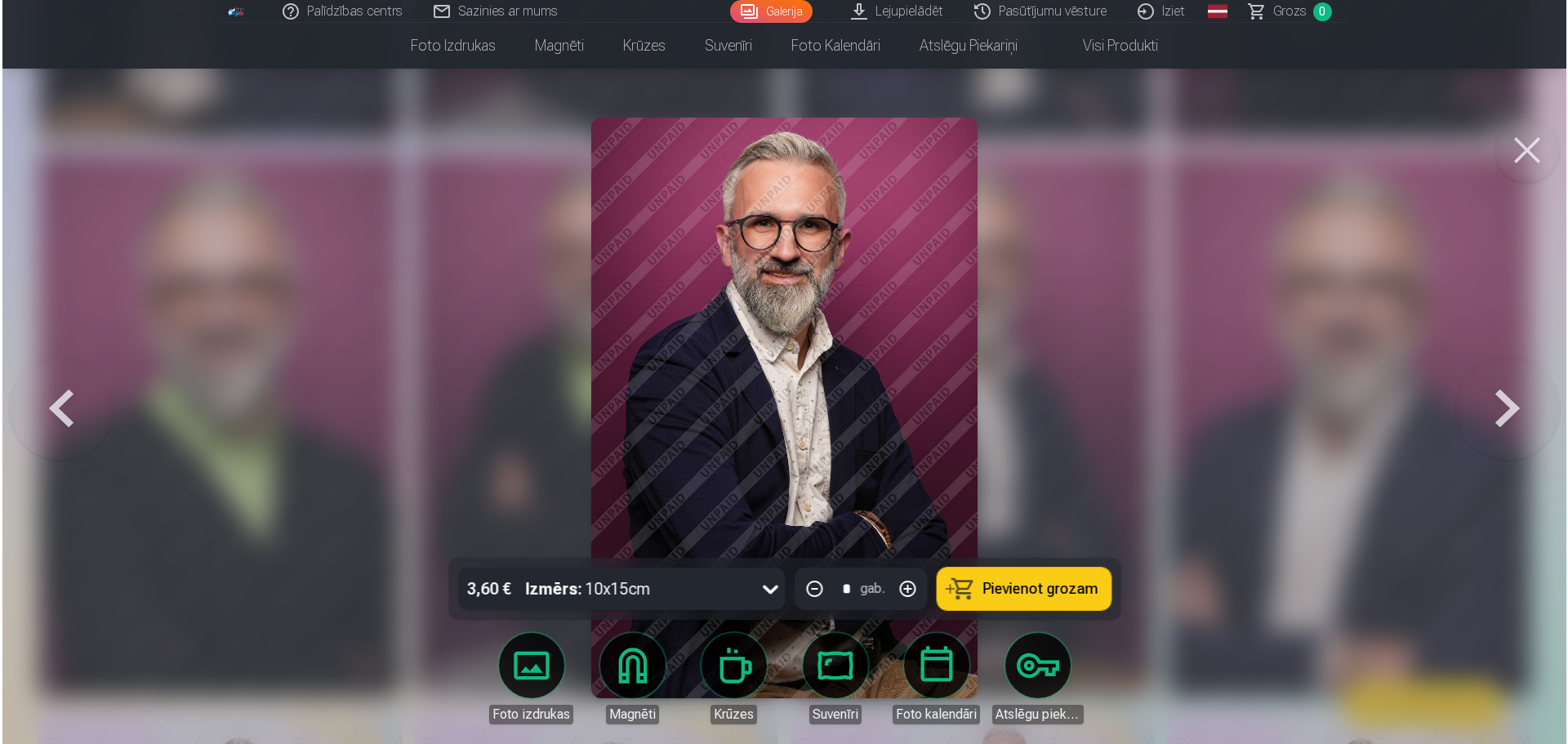
scroll to position [1145, 0]
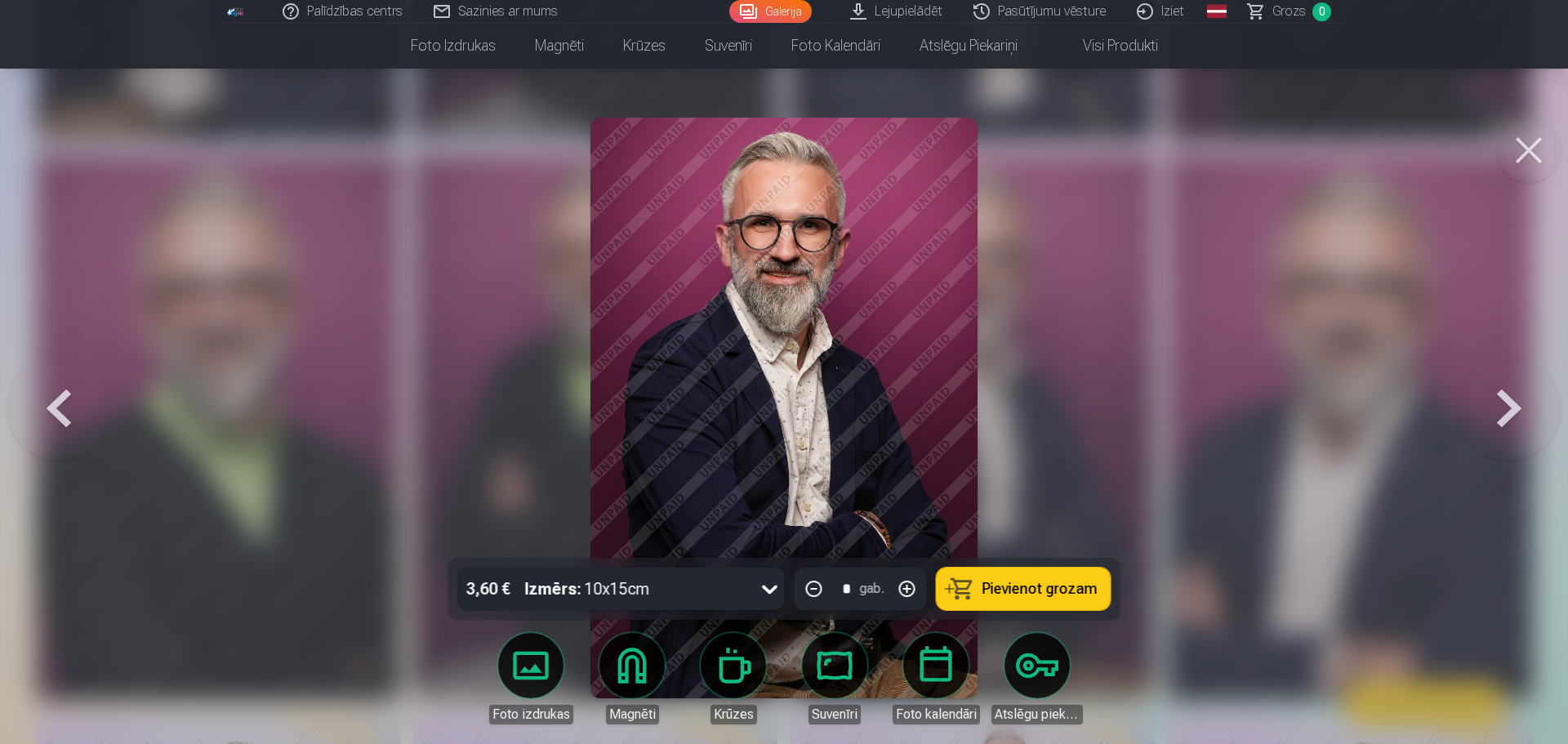
click at [881, 387] on img at bounding box center [783, 408] width 387 height 581
click at [1542, 144] on button at bounding box center [1529, 150] width 66 height 66
